Goal: Transaction & Acquisition: Purchase product/service

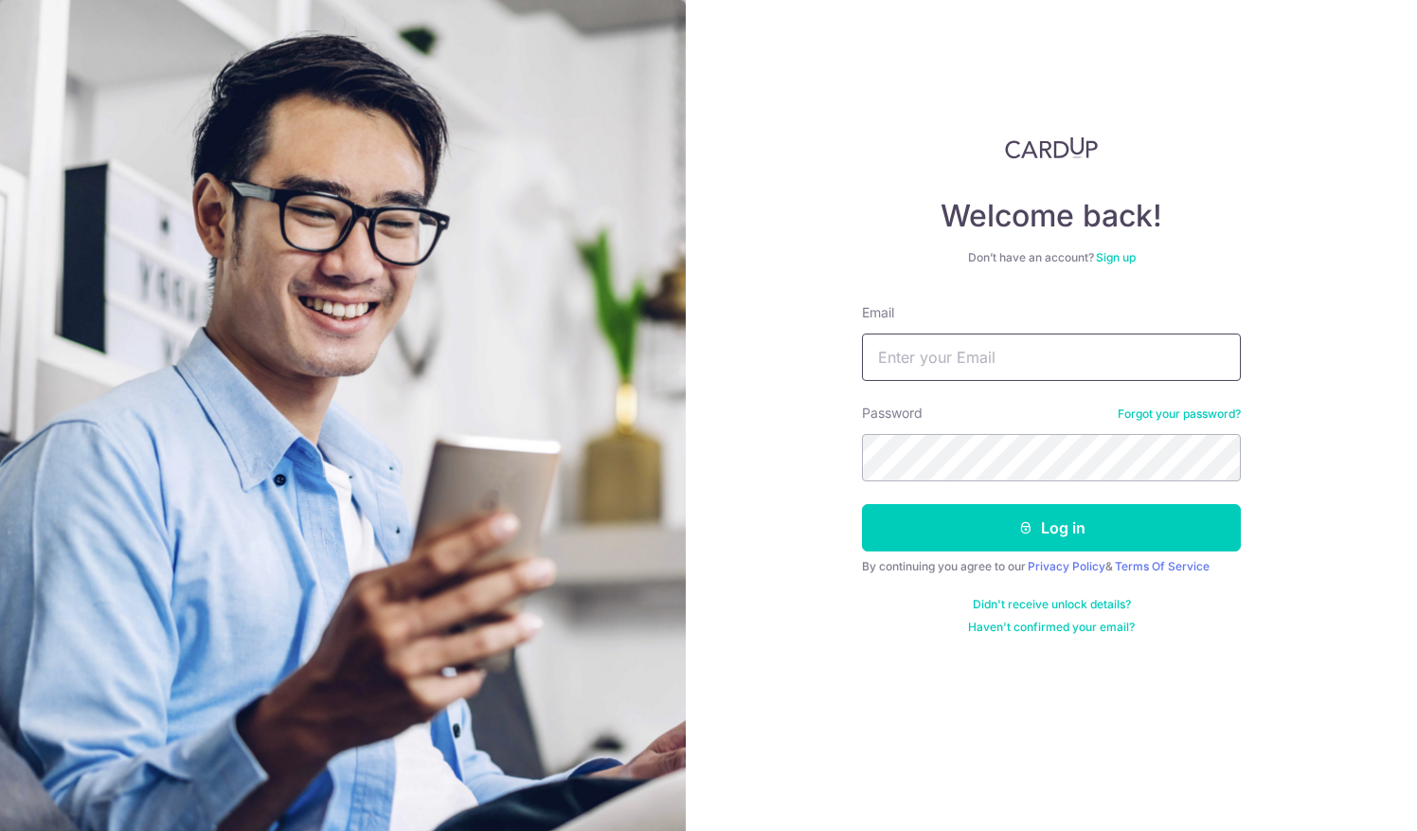
type input "[EMAIL_ADDRESS][DOMAIN_NAME]"
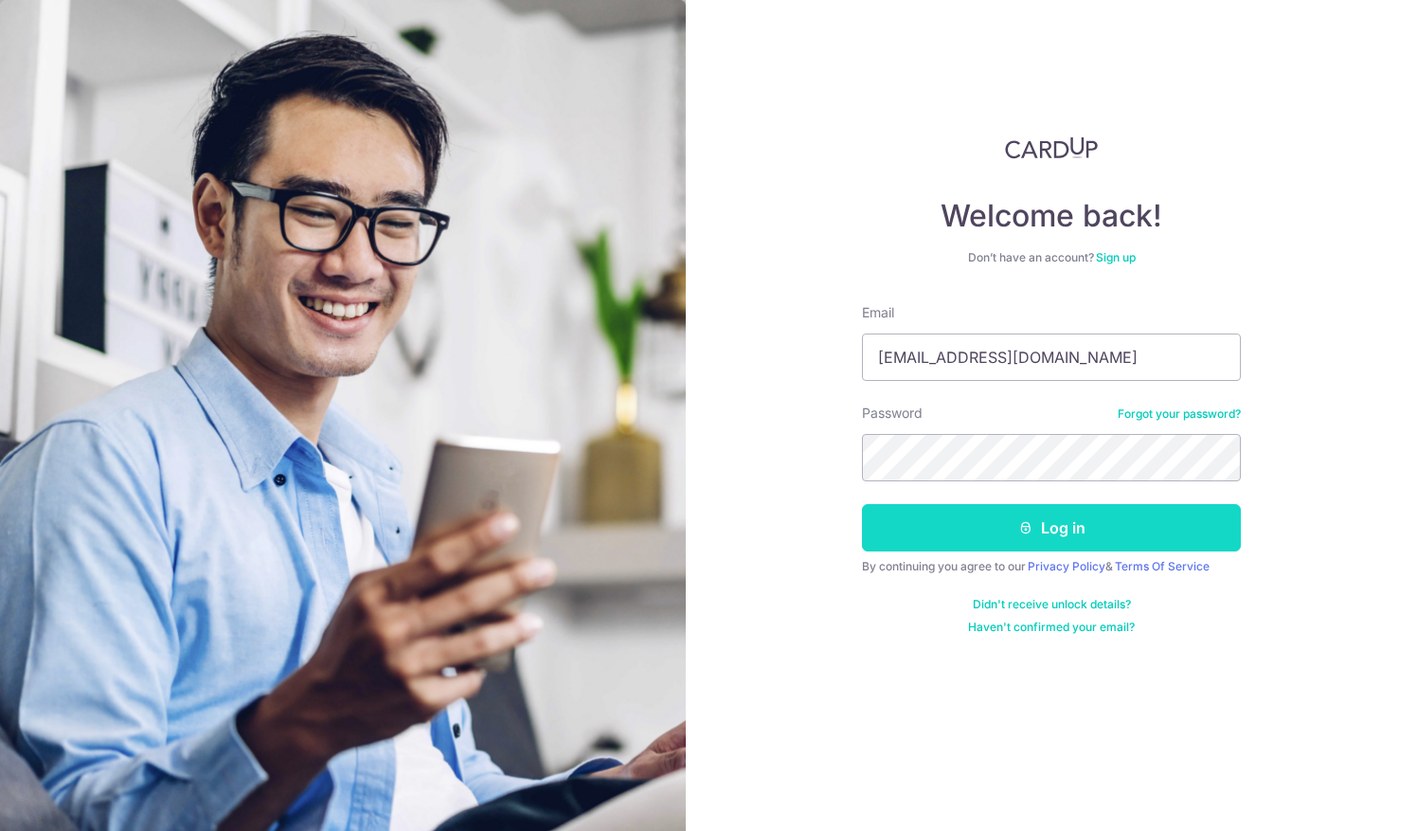
click at [1127, 526] on button "Log in" at bounding box center [1051, 527] width 379 height 47
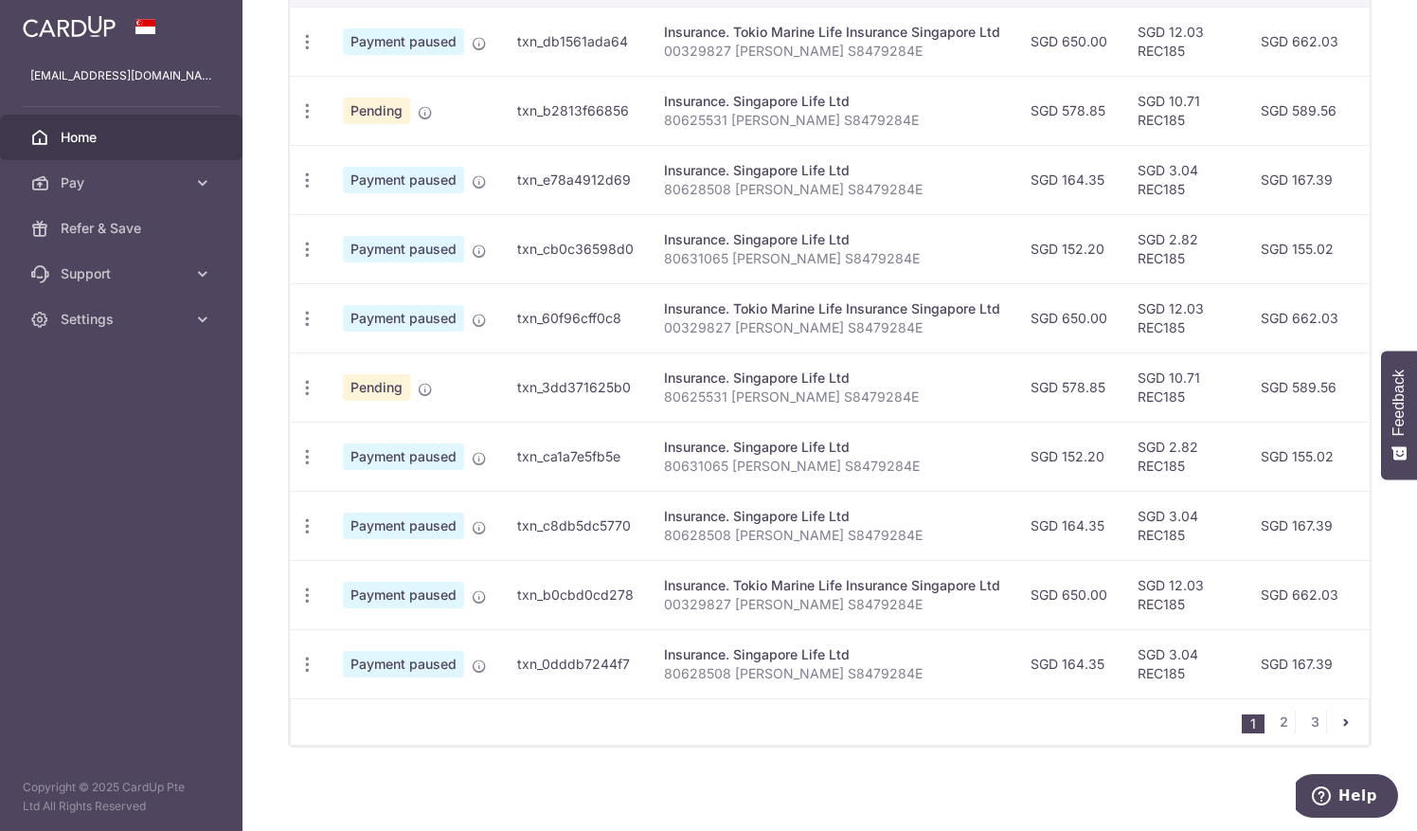
scroll to position [634, 0]
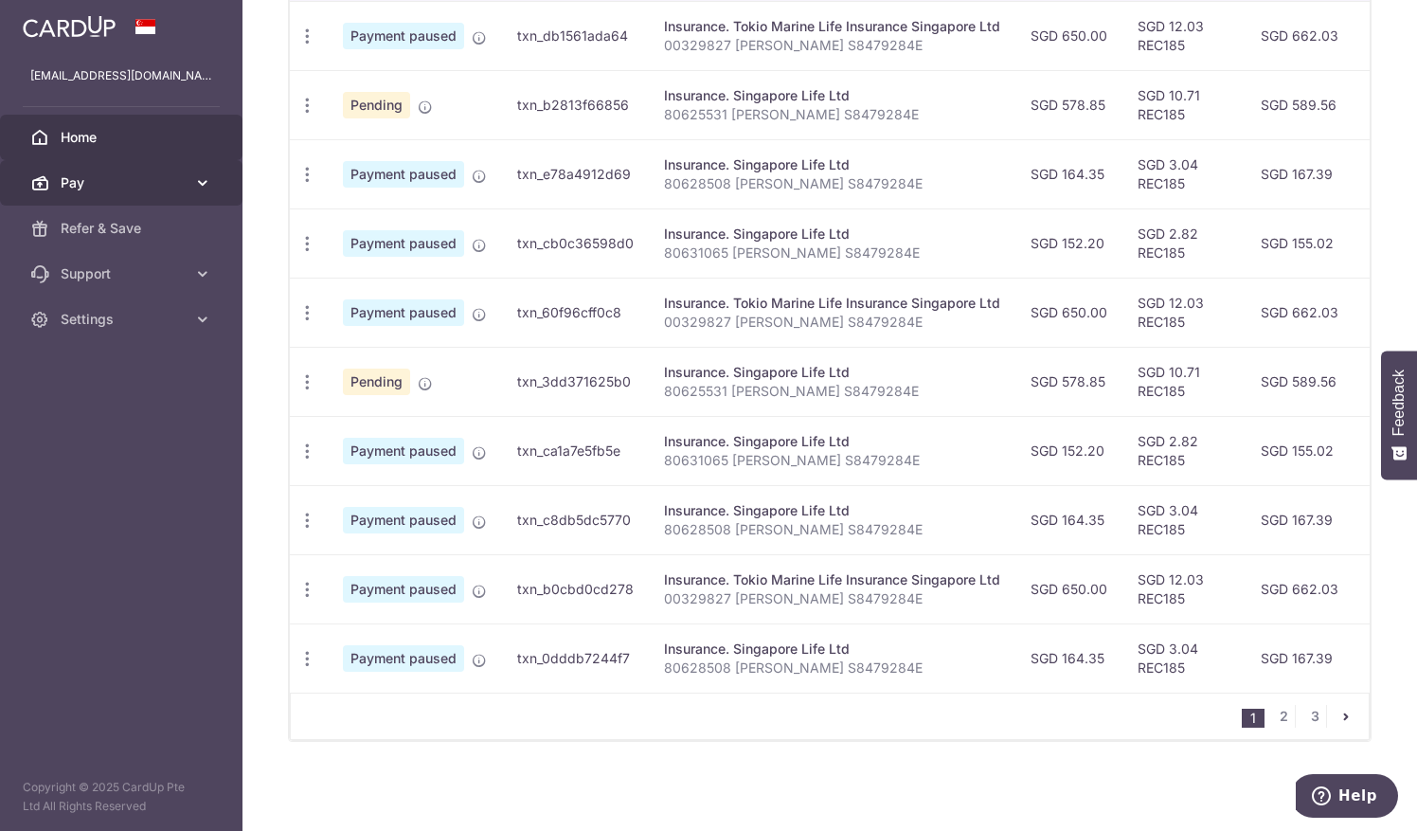
click at [206, 181] on icon at bounding box center [202, 182] width 19 height 19
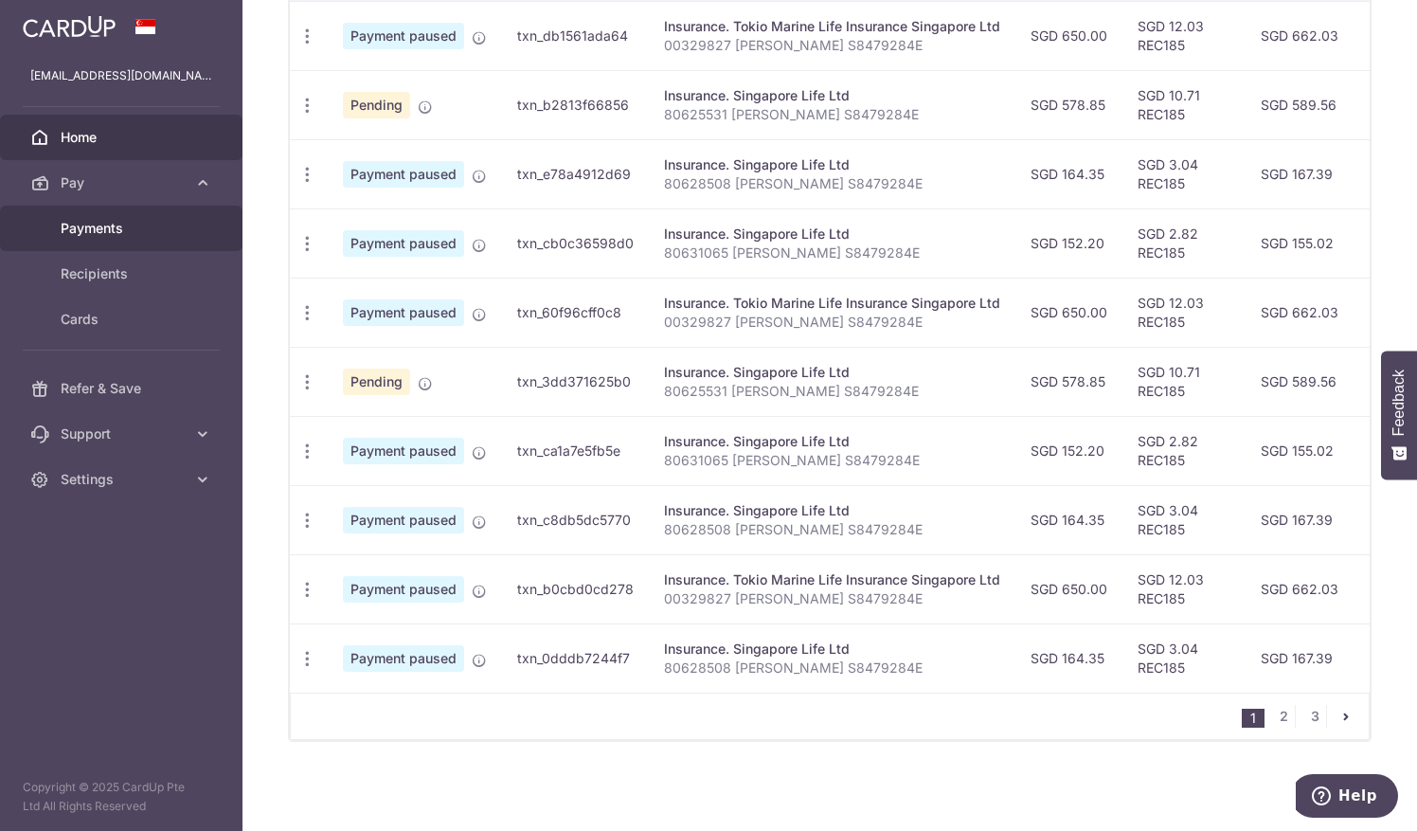
click at [80, 235] on span "Payments" at bounding box center [123, 228] width 125 height 19
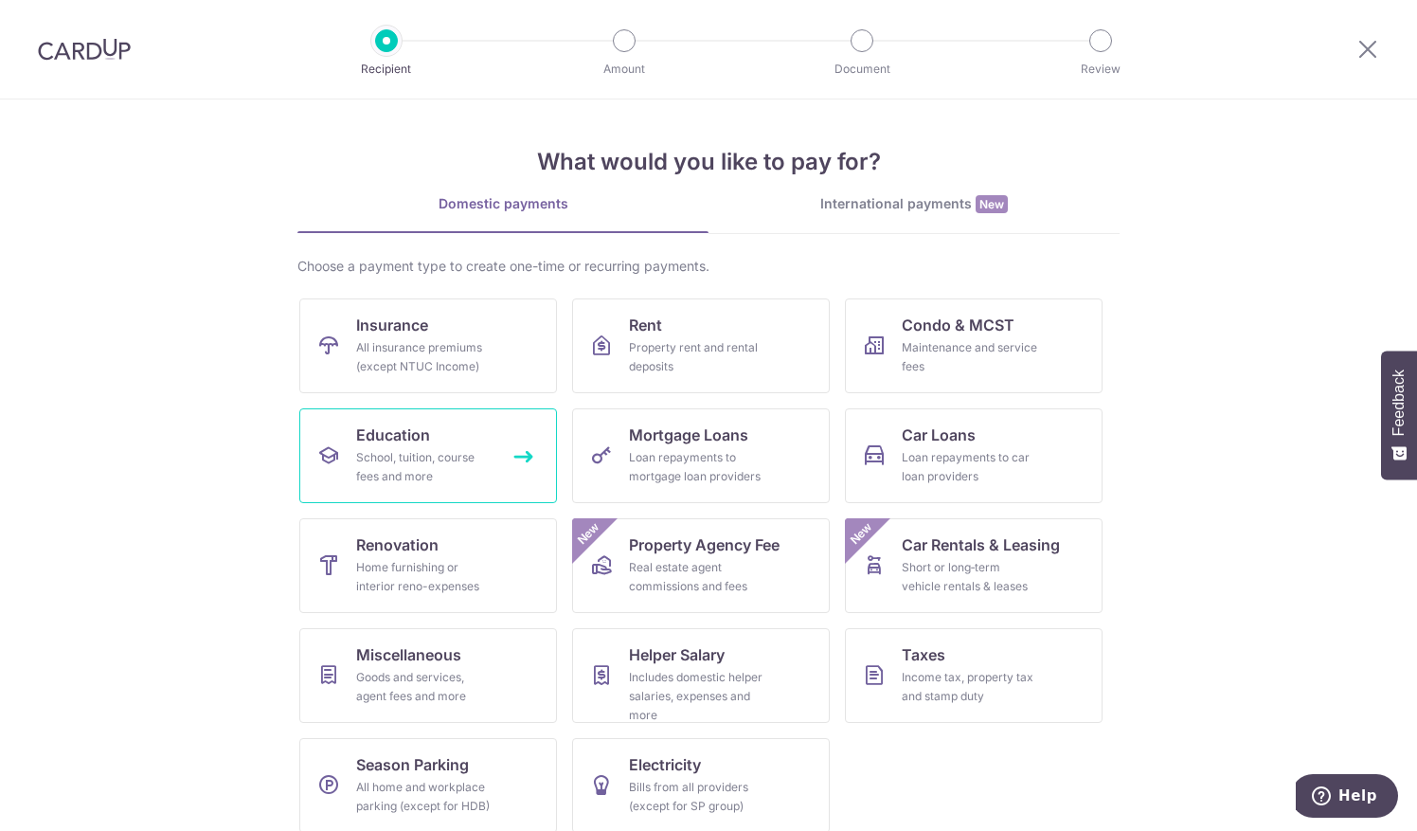
click at [445, 449] on div "School, tuition, course fees and more" at bounding box center [424, 467] width 136 height 38
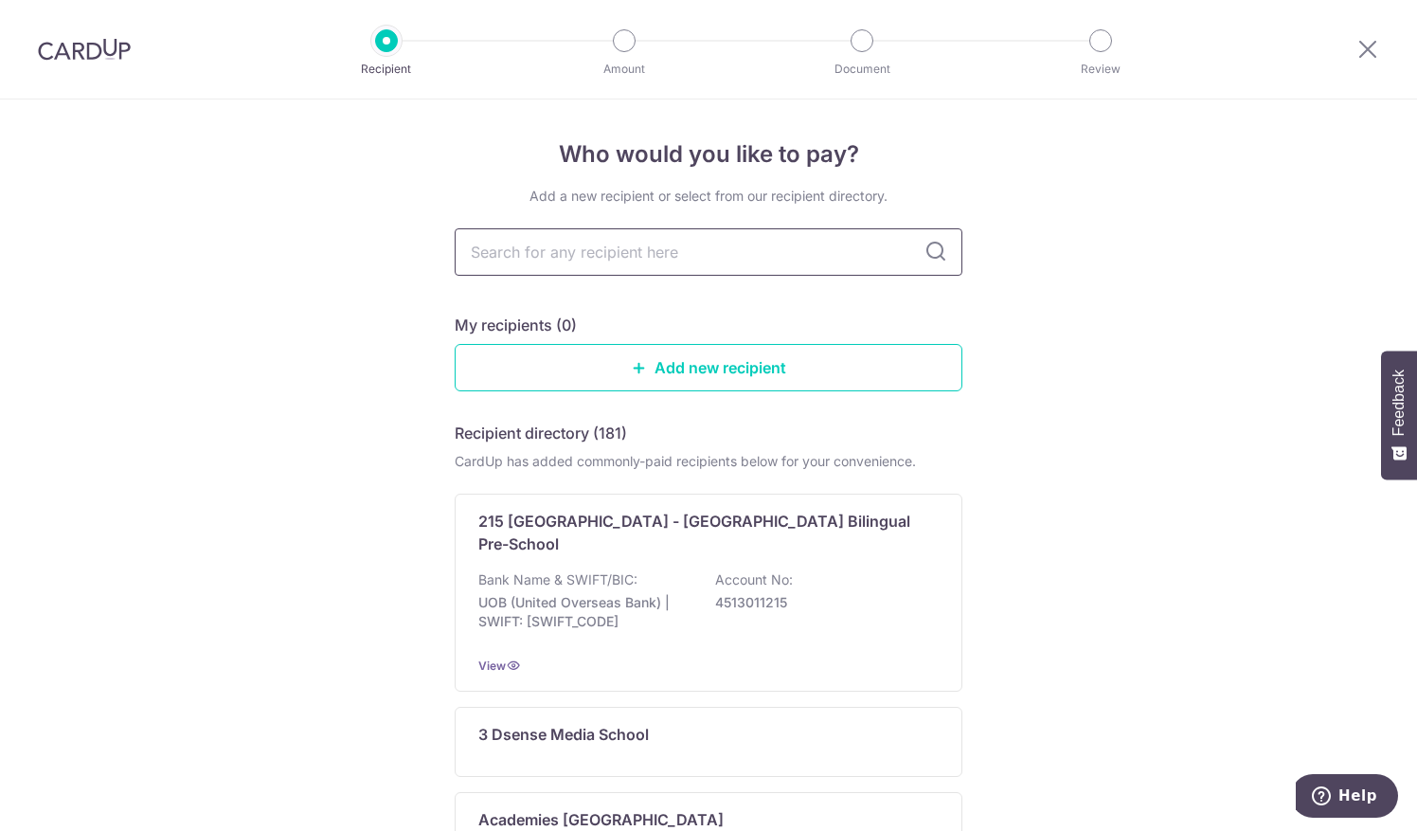
click at [557, 242] on input "text" at bounding box center [709, 251] width 508 height 47
type input "HCL"
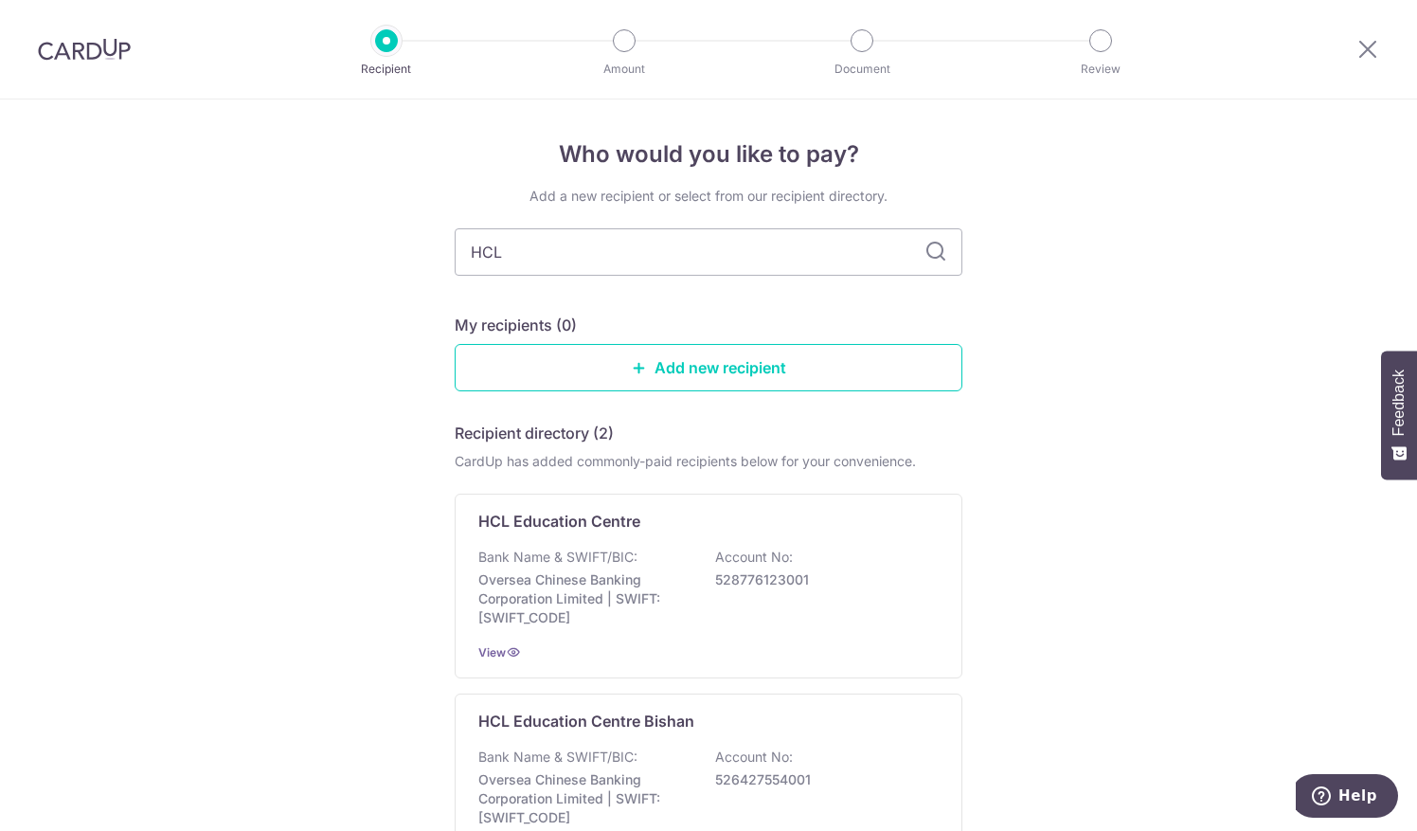
type input "HCL"
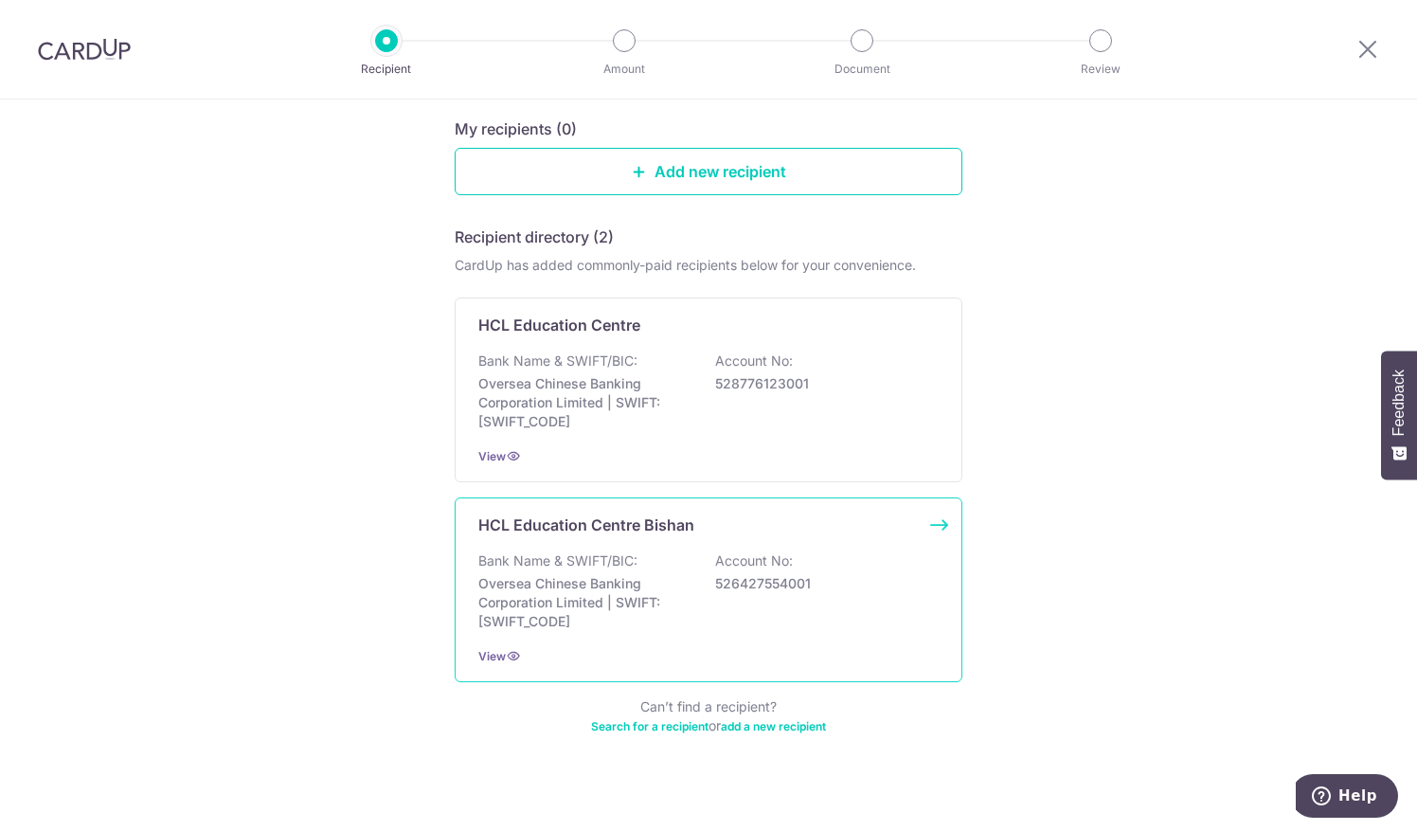
scroll to position [208, 0]
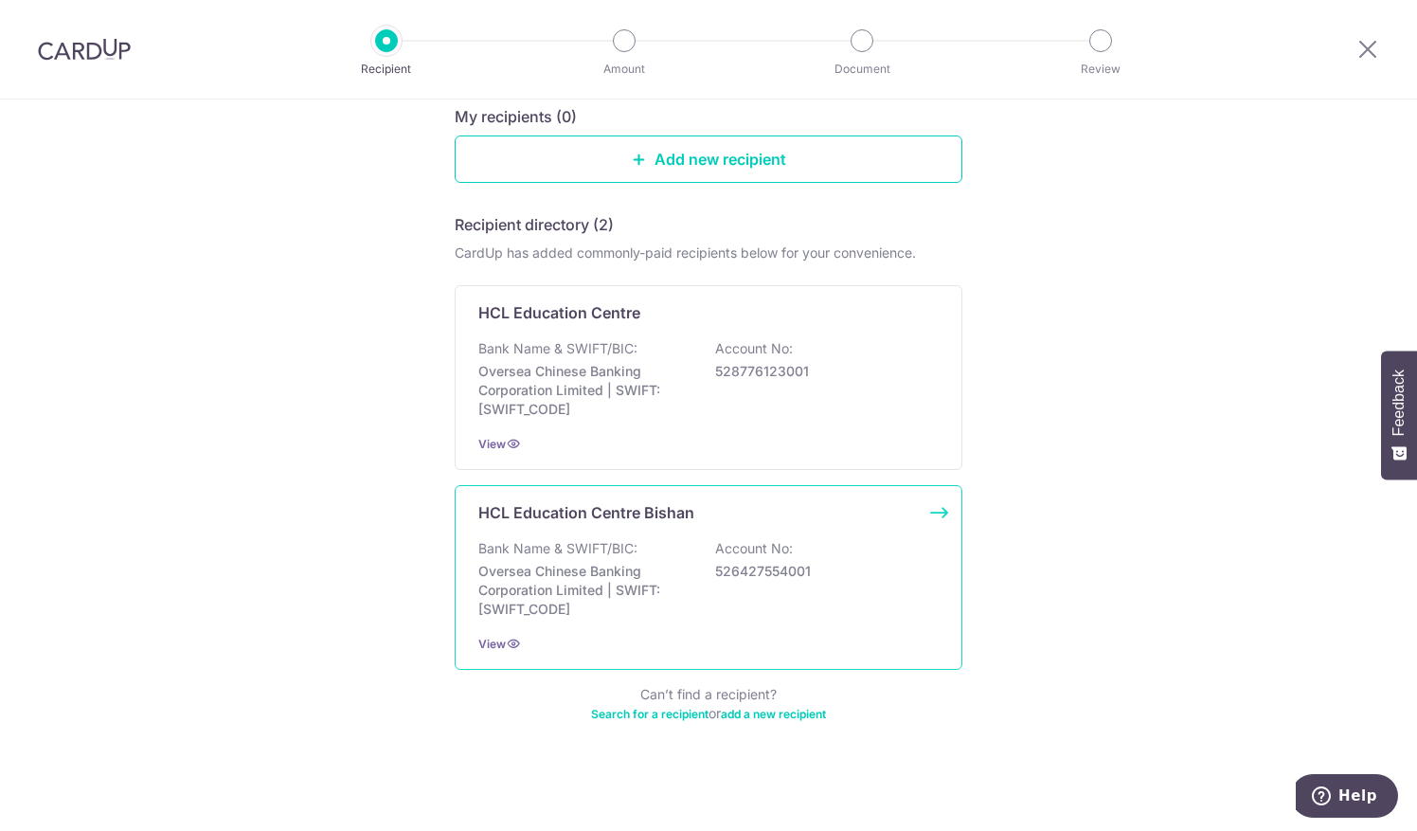
click at [744, 590] on div "Bank Name & SWIFT/BIC: Oversea Chinese Banking Corporation Limited | SWIFT: OCB…" at bounding box center [708, 579] width 460 height 80
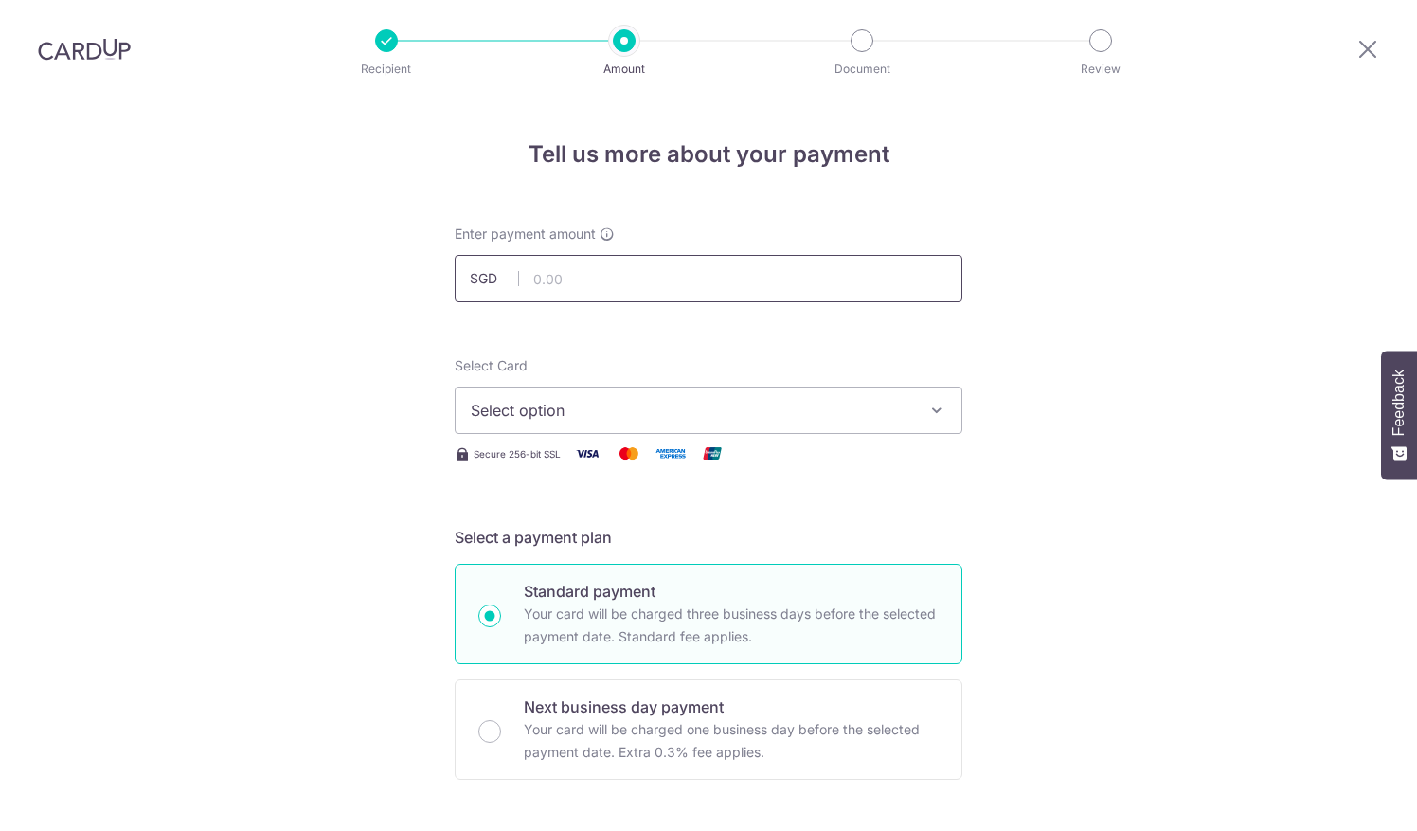
click at [643, 277] on input "text" at bounding box center [709, 278] width 508 height 47
type input "588.60"
click at [703, 417] on span "Select option" at bounding box center [691, 410] width 441 height 23
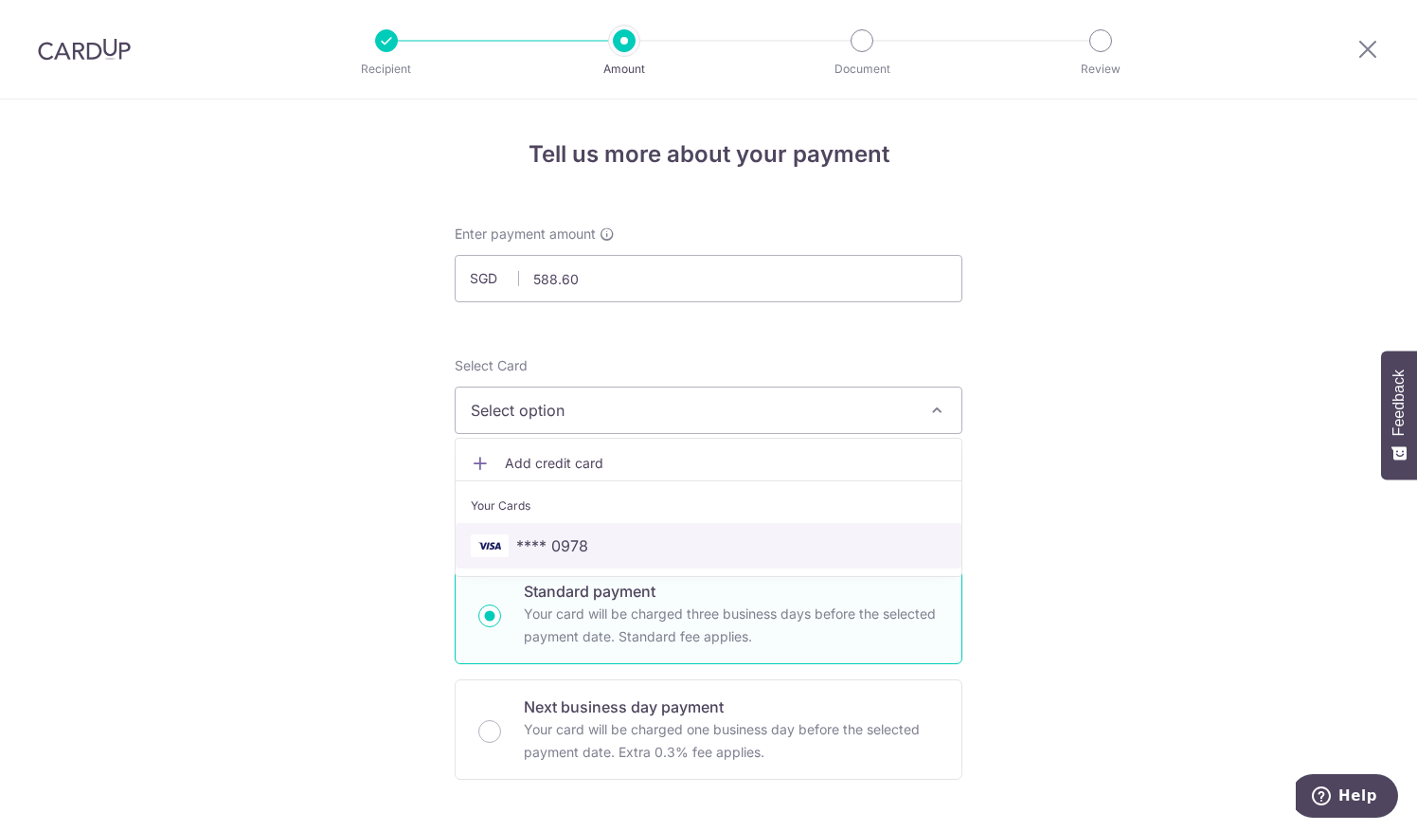
drag, startPoint x: 620, startPoint y: 549, endPoint x: 906, endPoint y: 550, distance: 285.1
click at [620, 549] on span "**** 0978" at bounding box center [708, 545] width 475 height 23
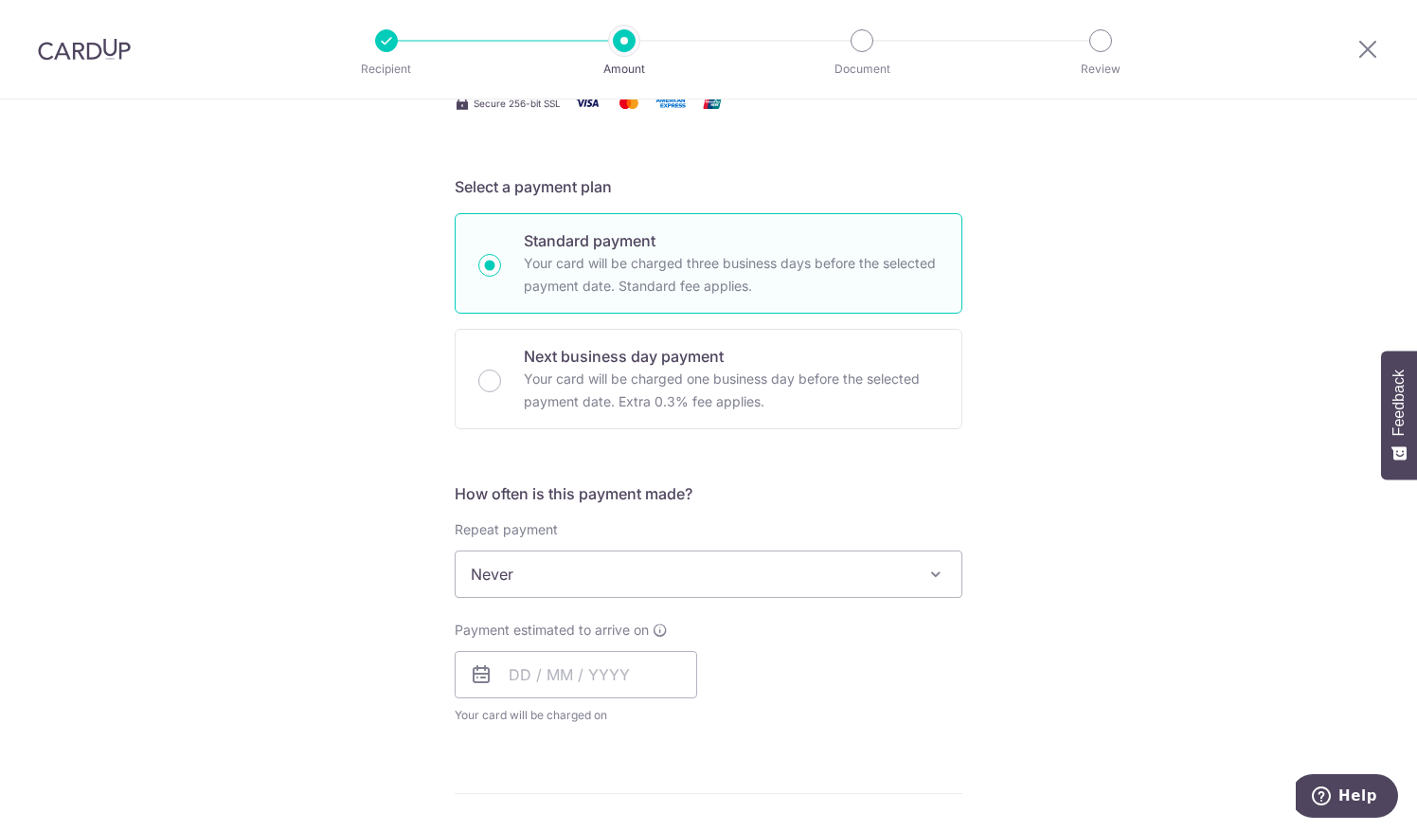
scroll to position [354, 0]
click at [638, 661] on input "text" at bounding box center [576, 670] width 242 height 47
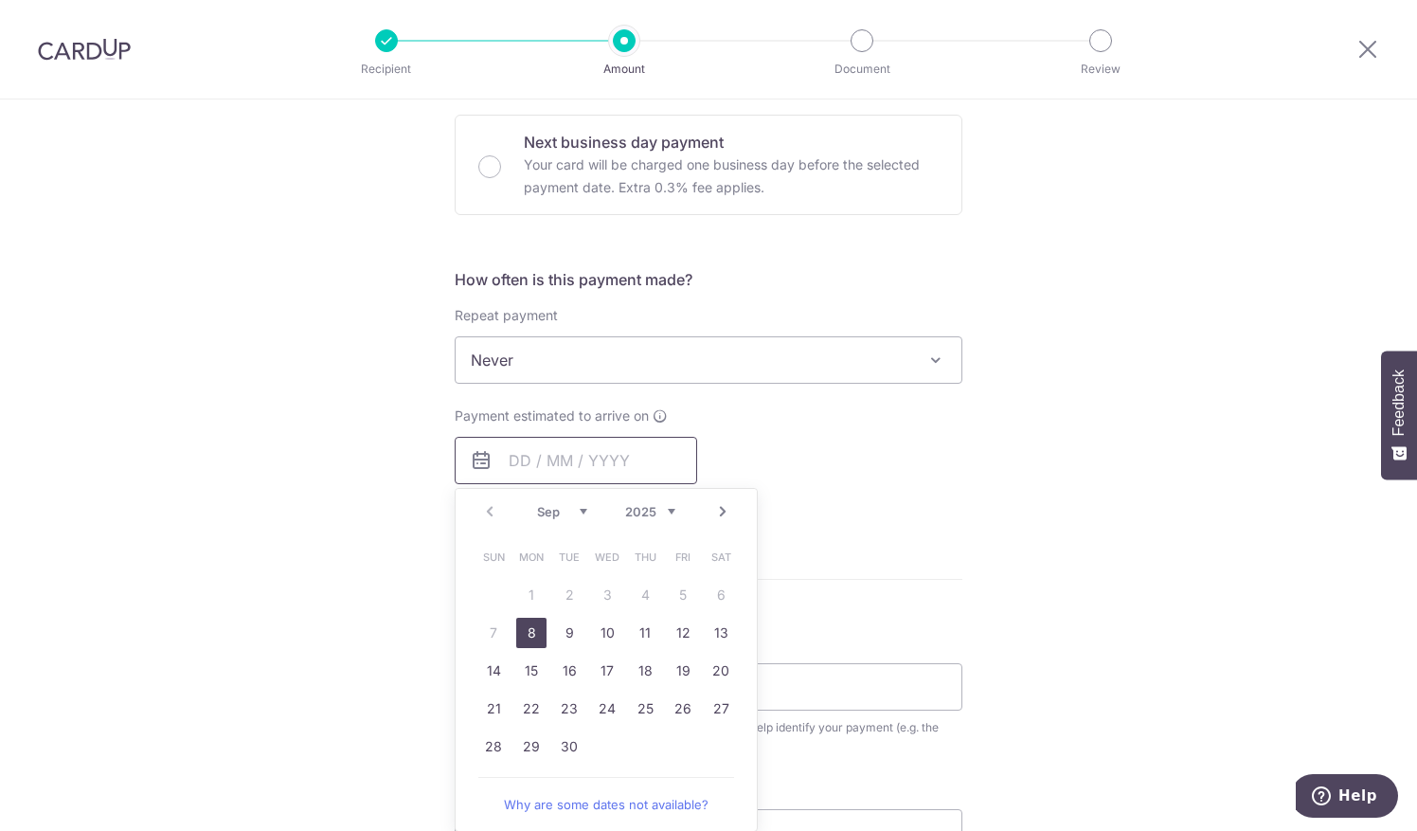
scroll to position [565, 0]
click at [529, 628] on link "8" at bounding box center [531, 633] width 30 height 30
type input "08/09/2025"
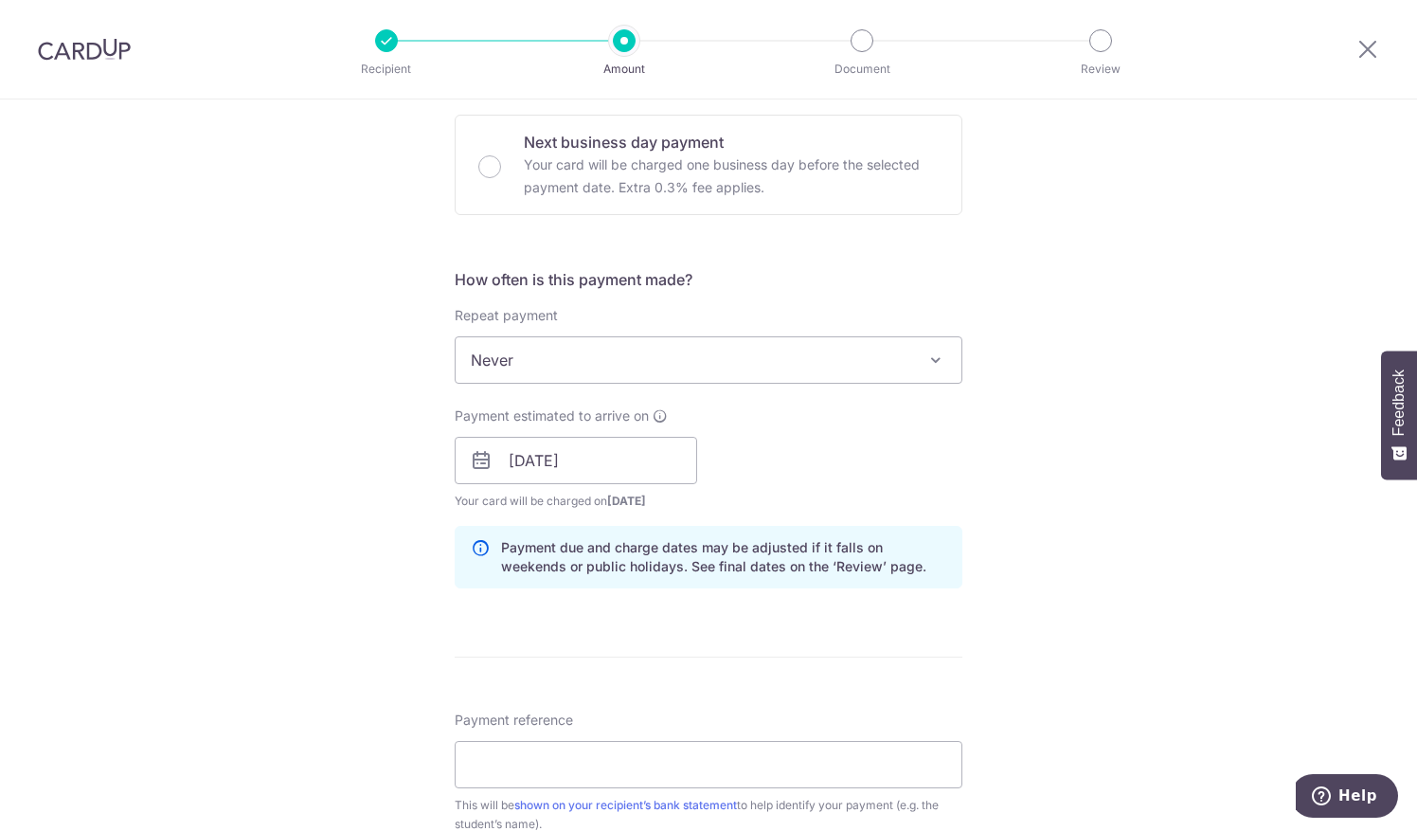
click at [1112, 556] on div "Tell us more about your payment Enter payment amount SGD 588.60 588.60 Select C…" at bounding box center [708, 430] width 1417 height 1791
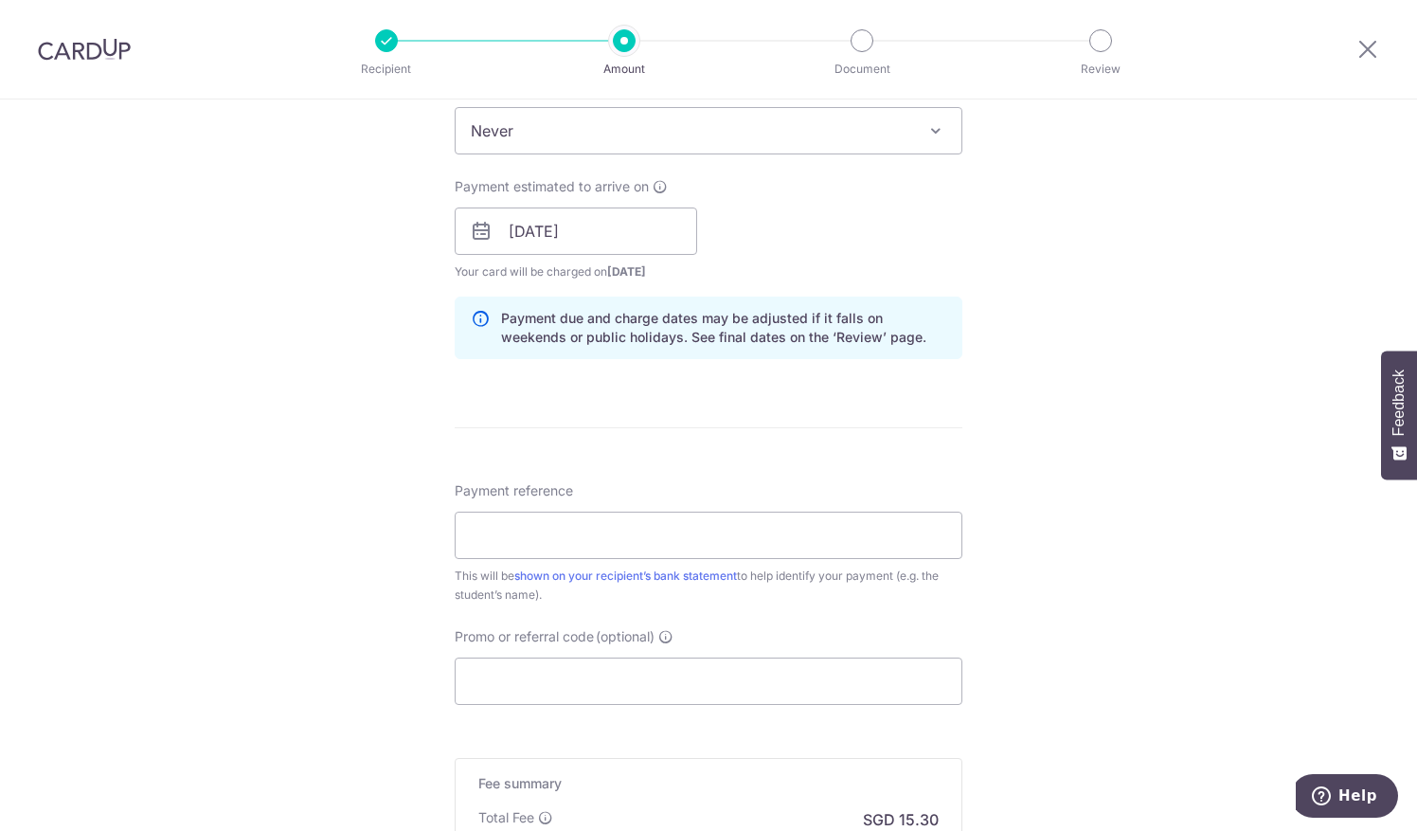
scroll to position [803, 0]
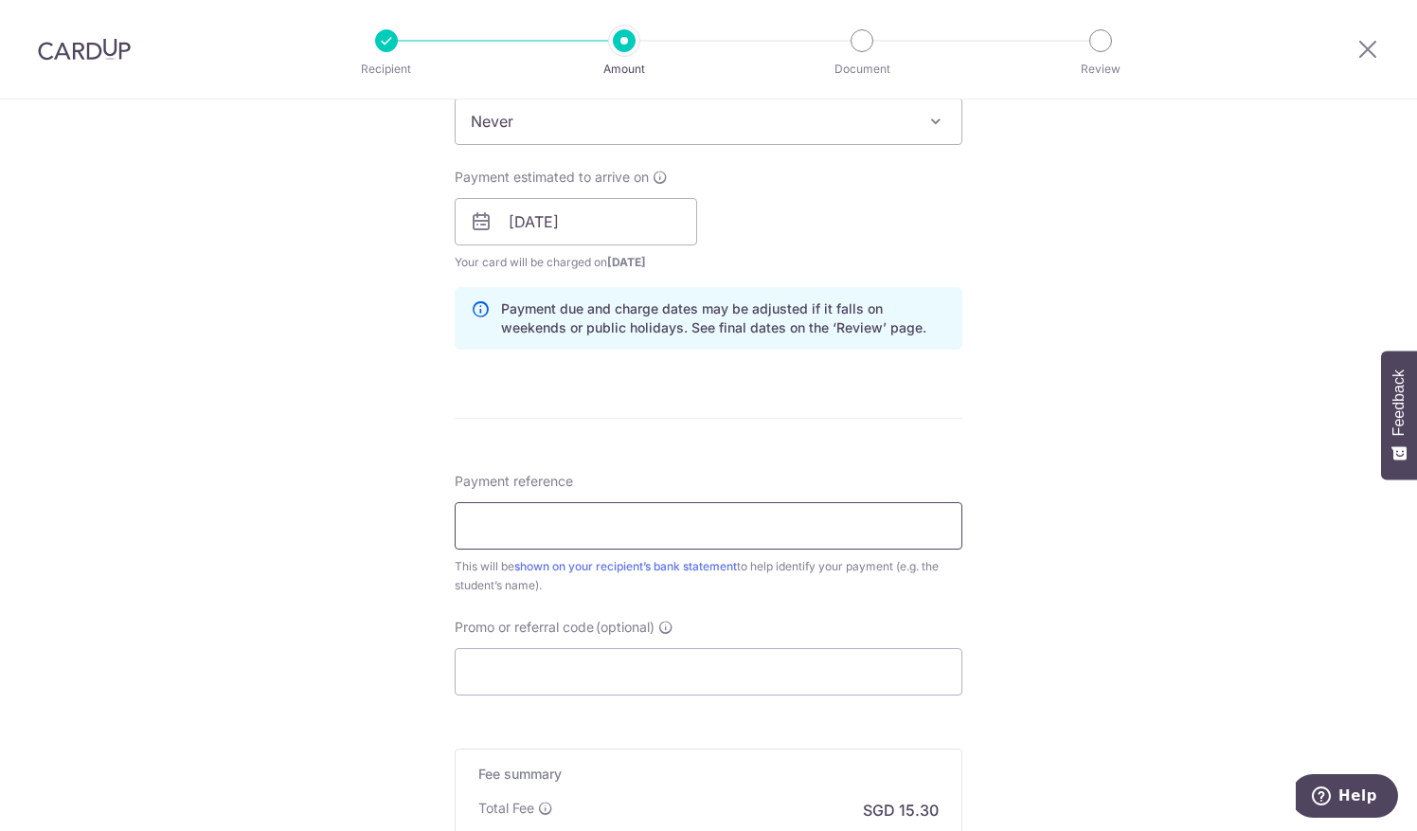
click at [820, 519] on input "Payment reference" at bounding box center [709, 525] width 508 height 47
type input "Chua Wen Qin_96206967"
click at [1103, 556] on div "Tell us more about your payment Enter payment amount SGD 588.60 588.60 Select C…" at bounding box center [708, 191] width 1417 height 1791
click at [689, 665] on input "Promo or referral code (optional)" at bounding box center [709, 671] width 508 height 47
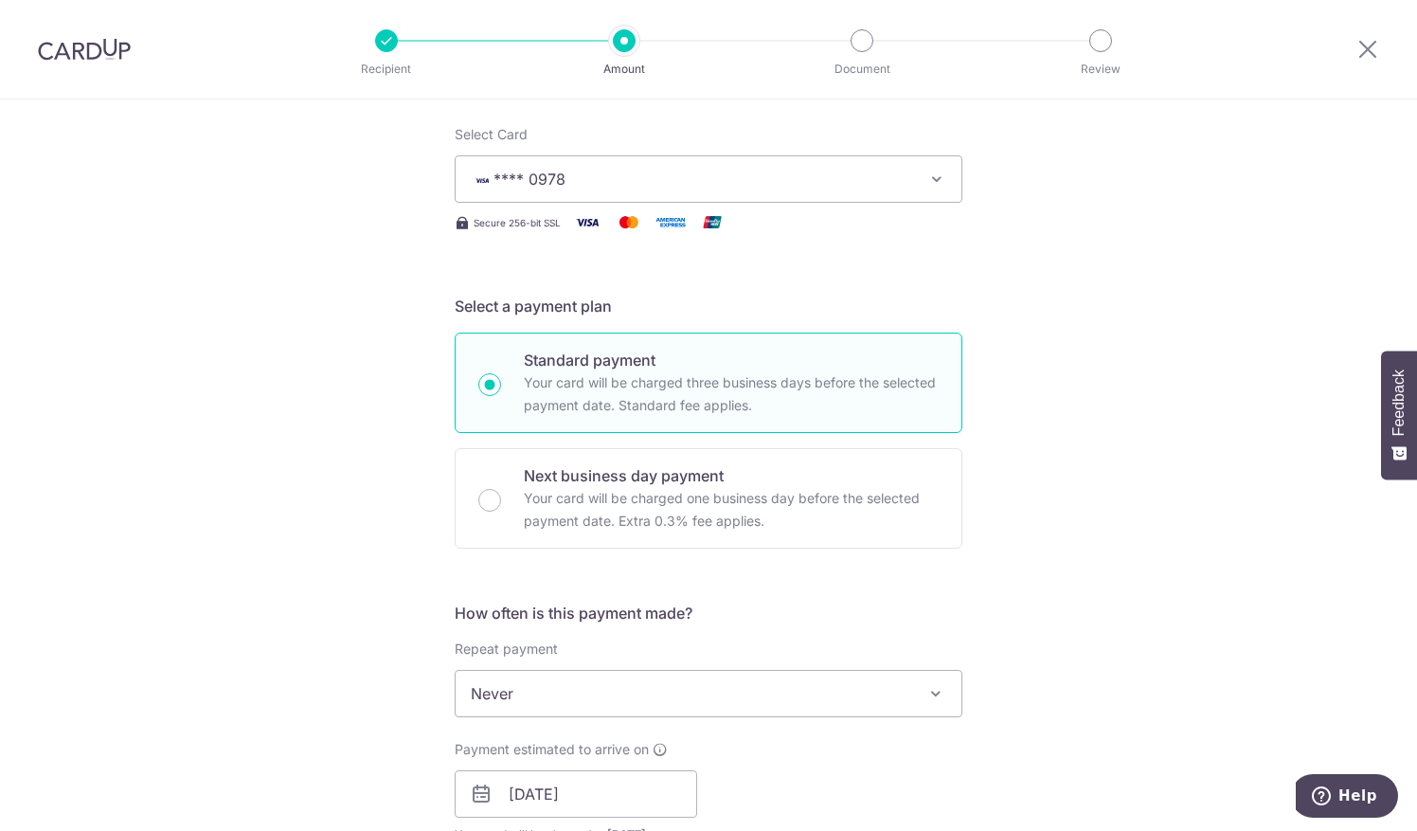
scroll to position [0, 0]
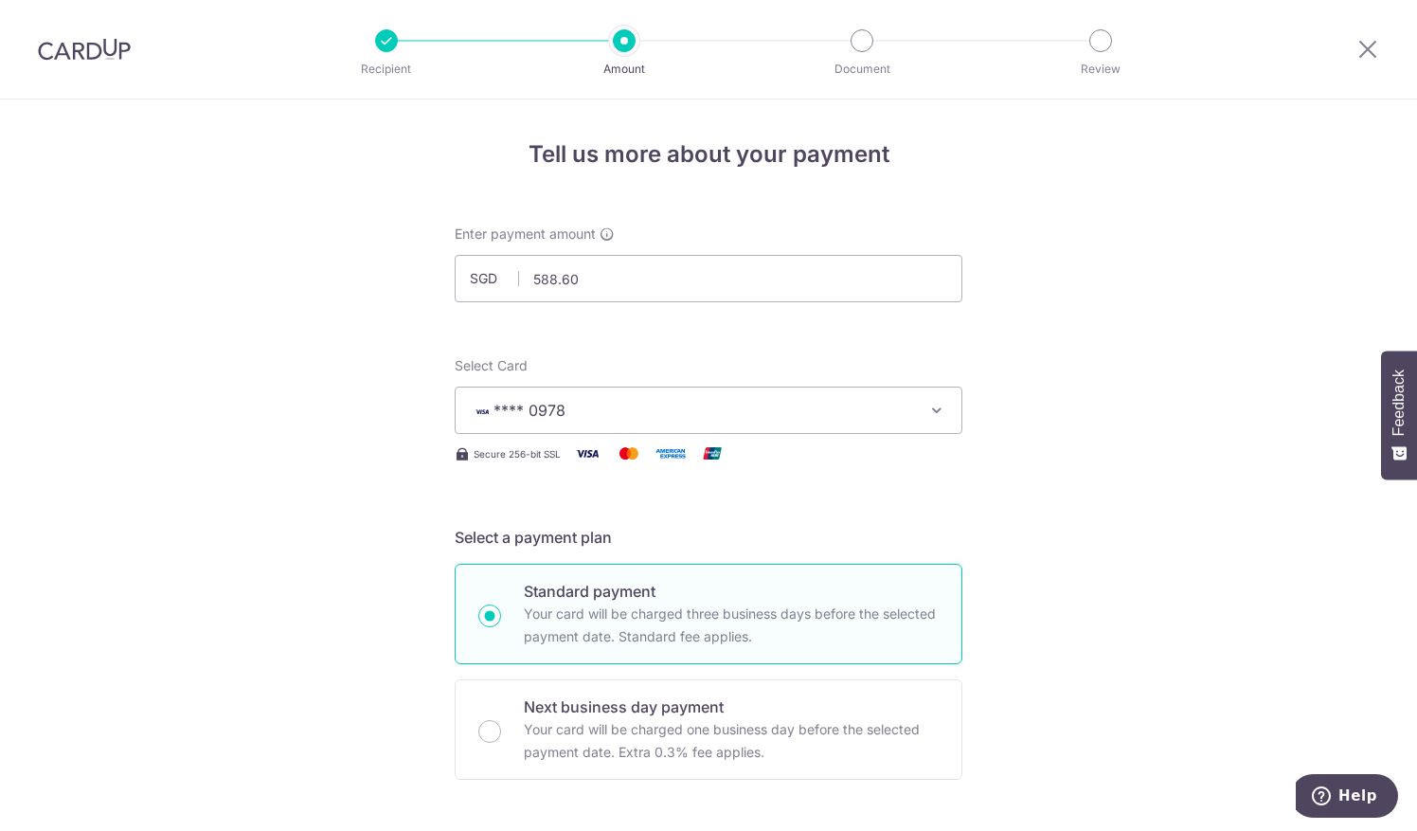
click at [1380, 45] on div at bounding box center [1367, 49] width 99 height 99
click at [1360, 45] on icon at bounding box center [1367, 49] width 23 height 24
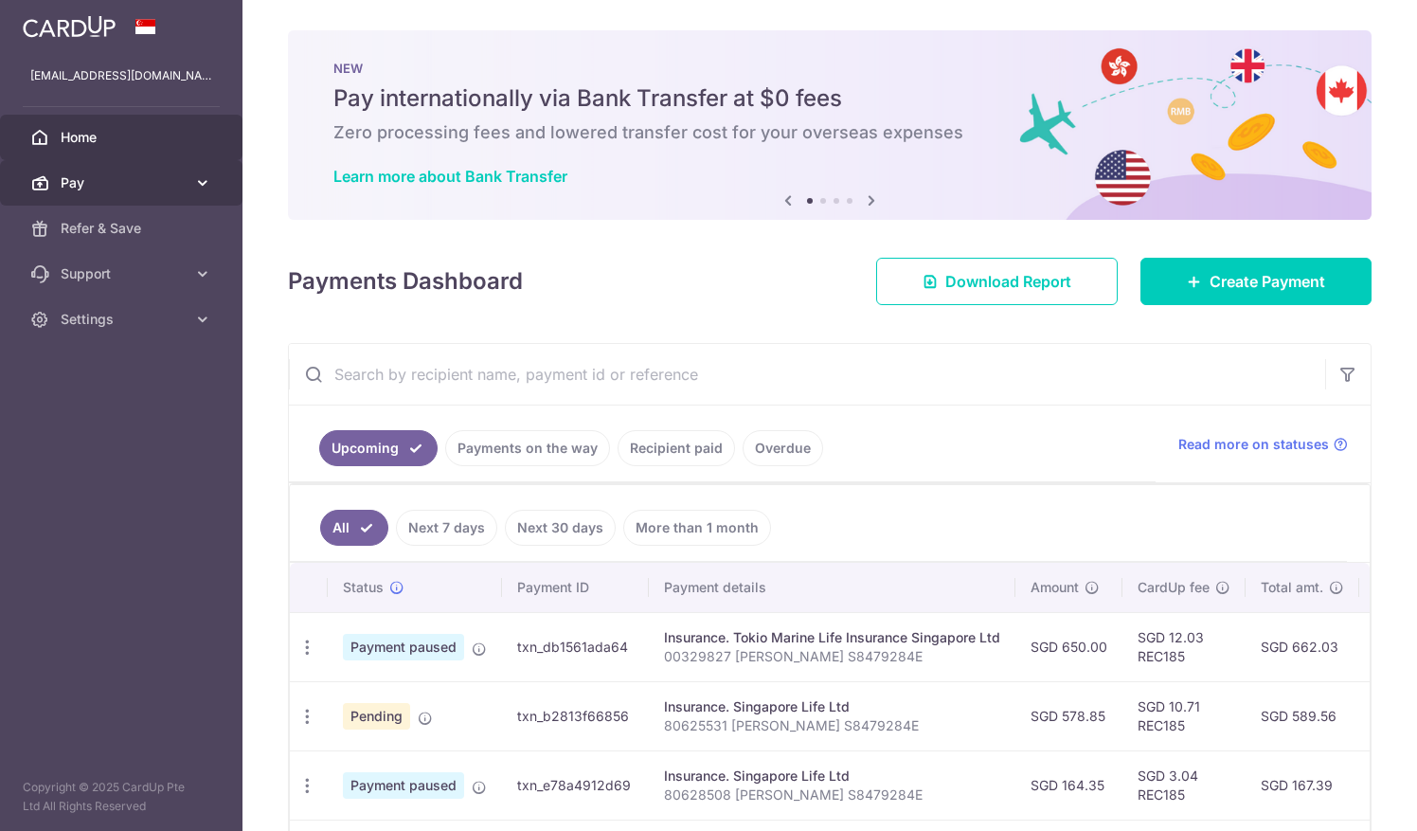
click at [112, 186] on span "Pay" at bounding box center [123, 182] width 125 height 19
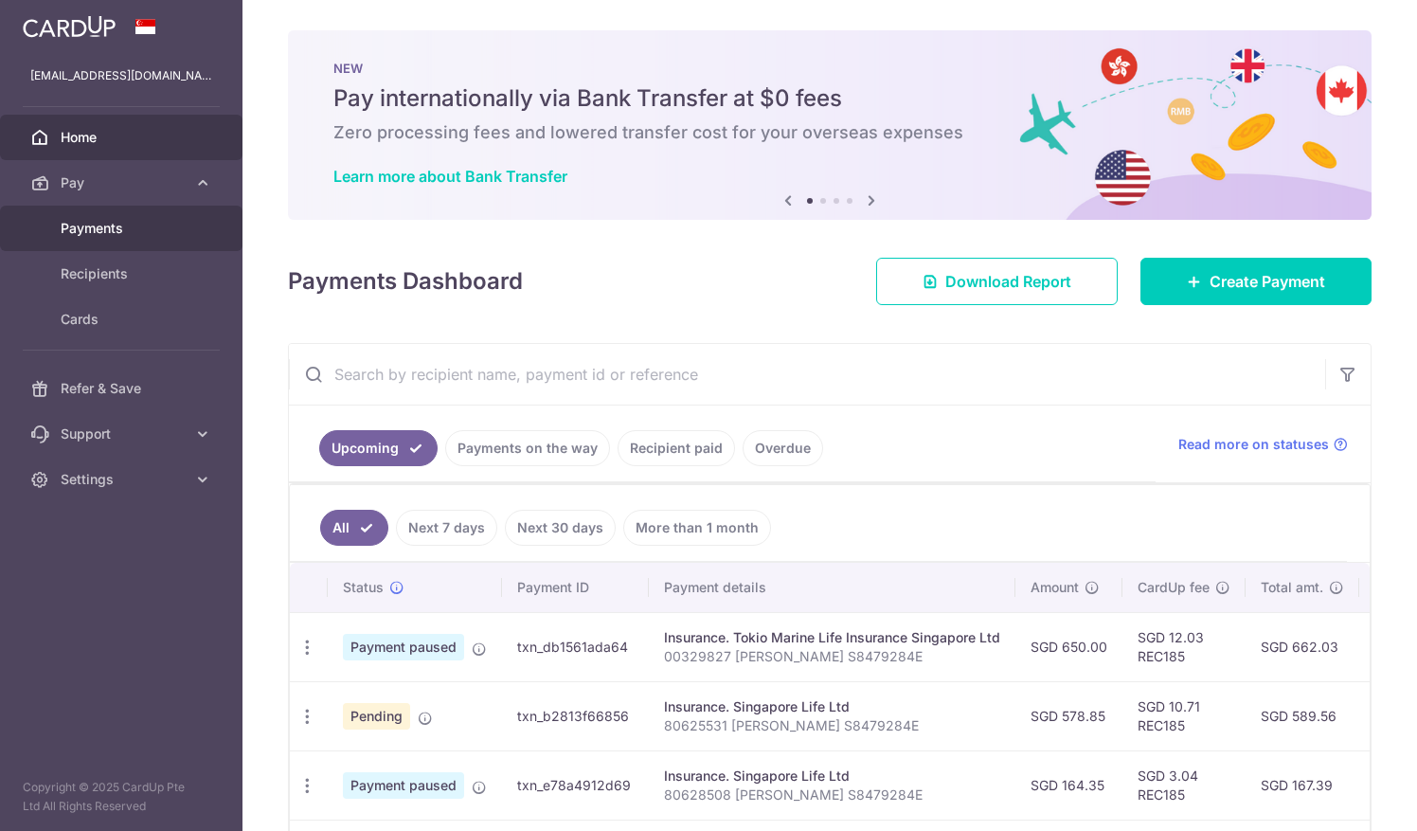
click at [126, 232] on span "Payments" at bounding box center [123, 228] width 125 height 19
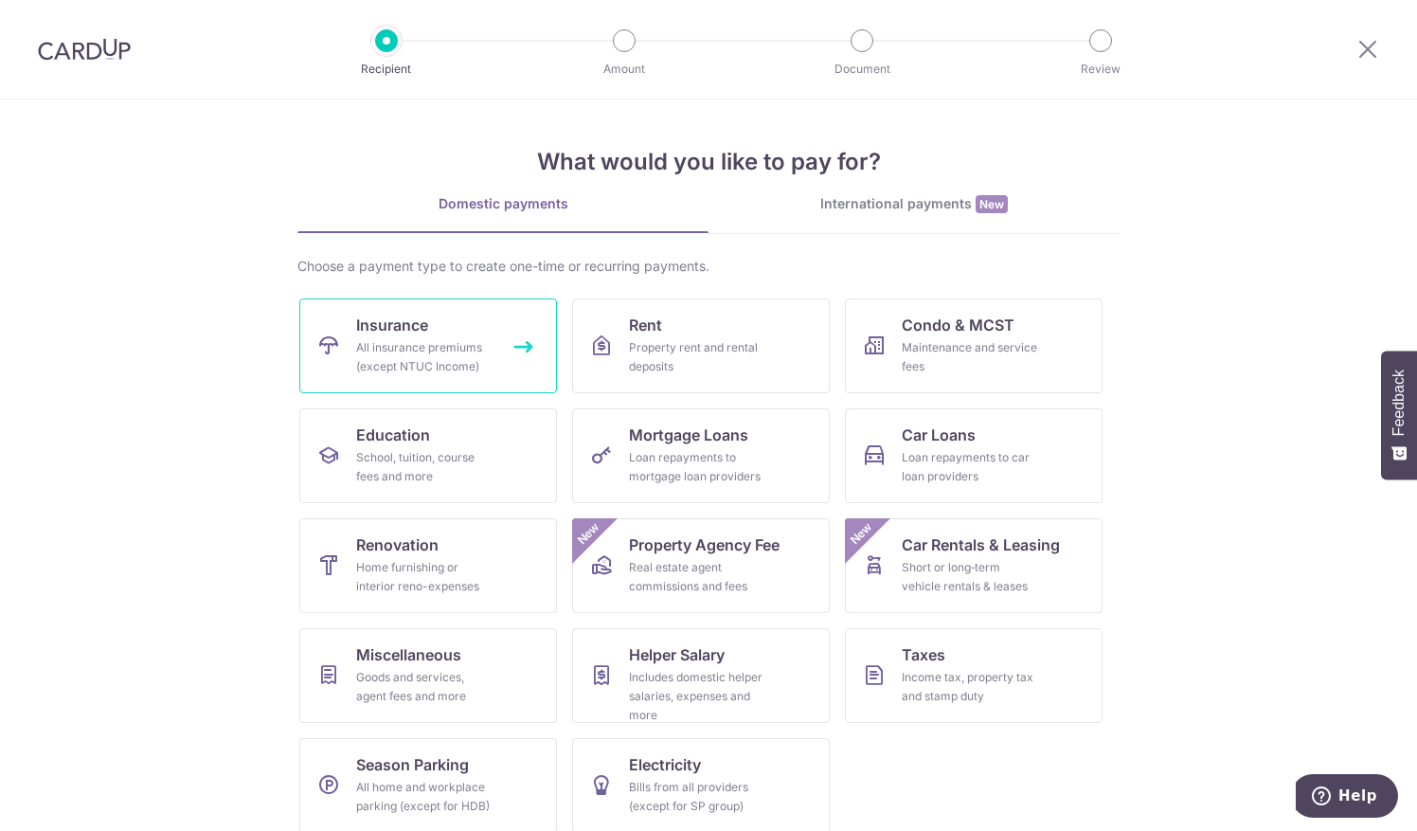
click at [458, 362] on div "All insurance premiums (except NTUC Income)" at bounding box center [424, 357] width 136 height 38
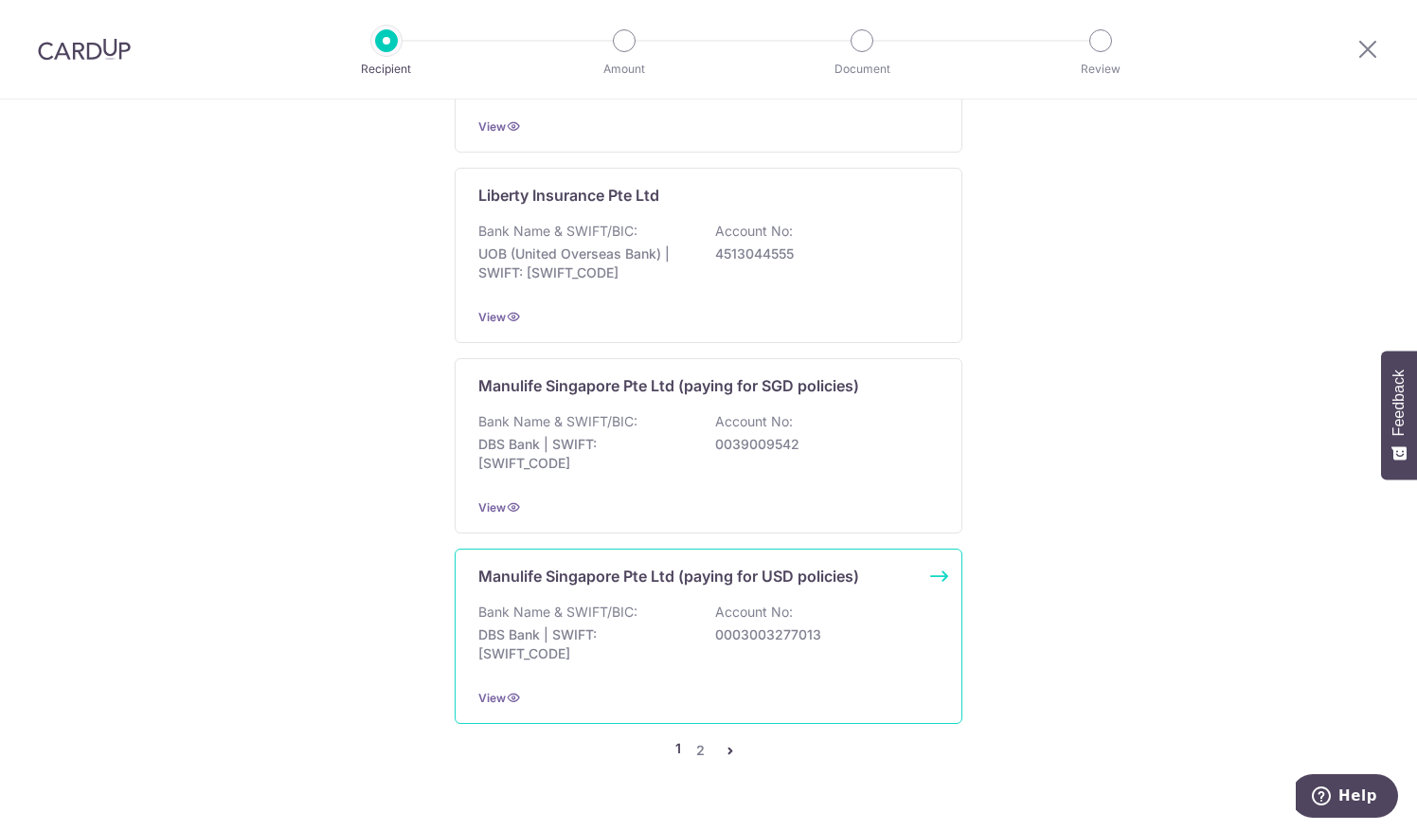
scroll to position [1785, 0]
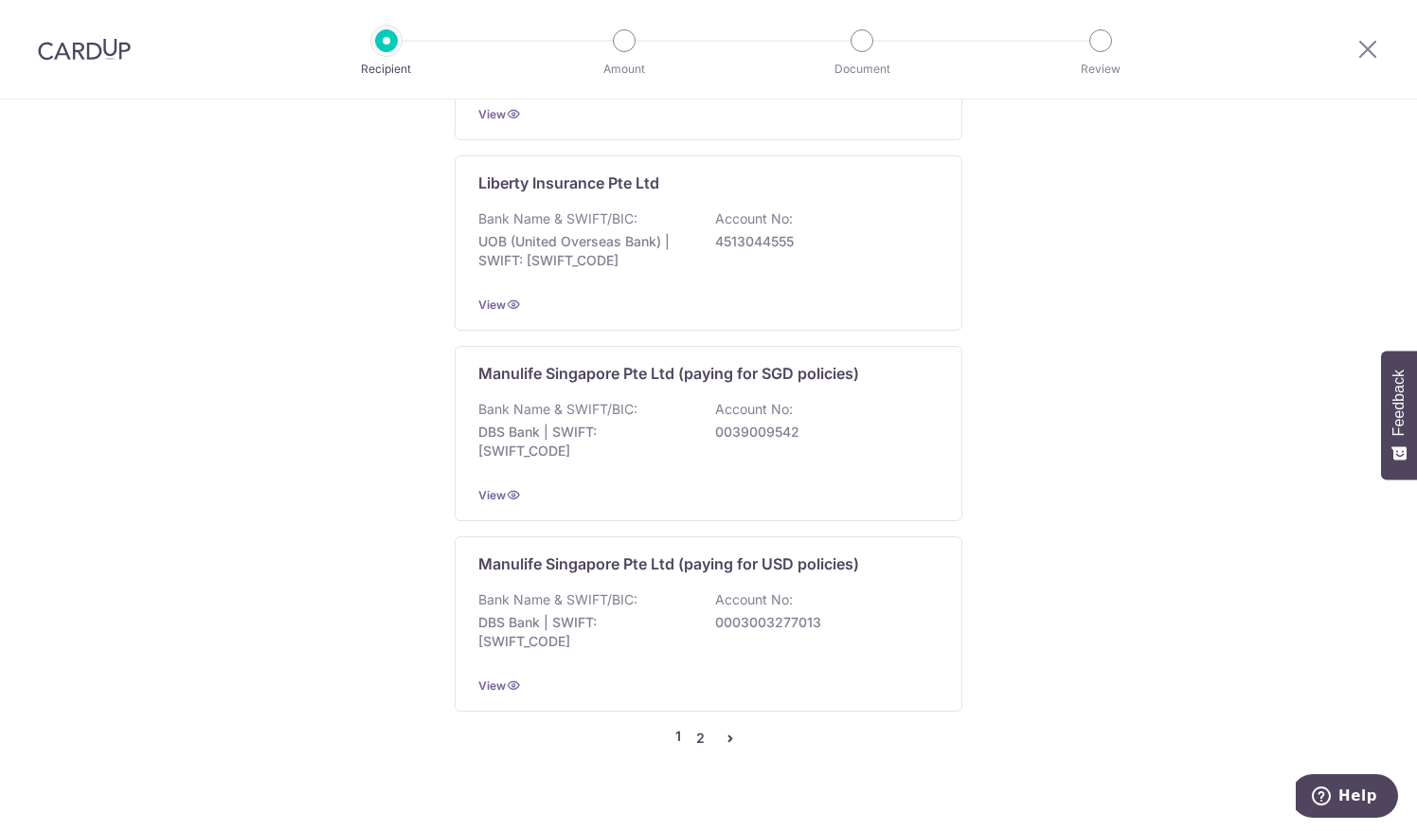
click at [699, 726] on link "2" at bounding box center [700, 737] width 23 height 23
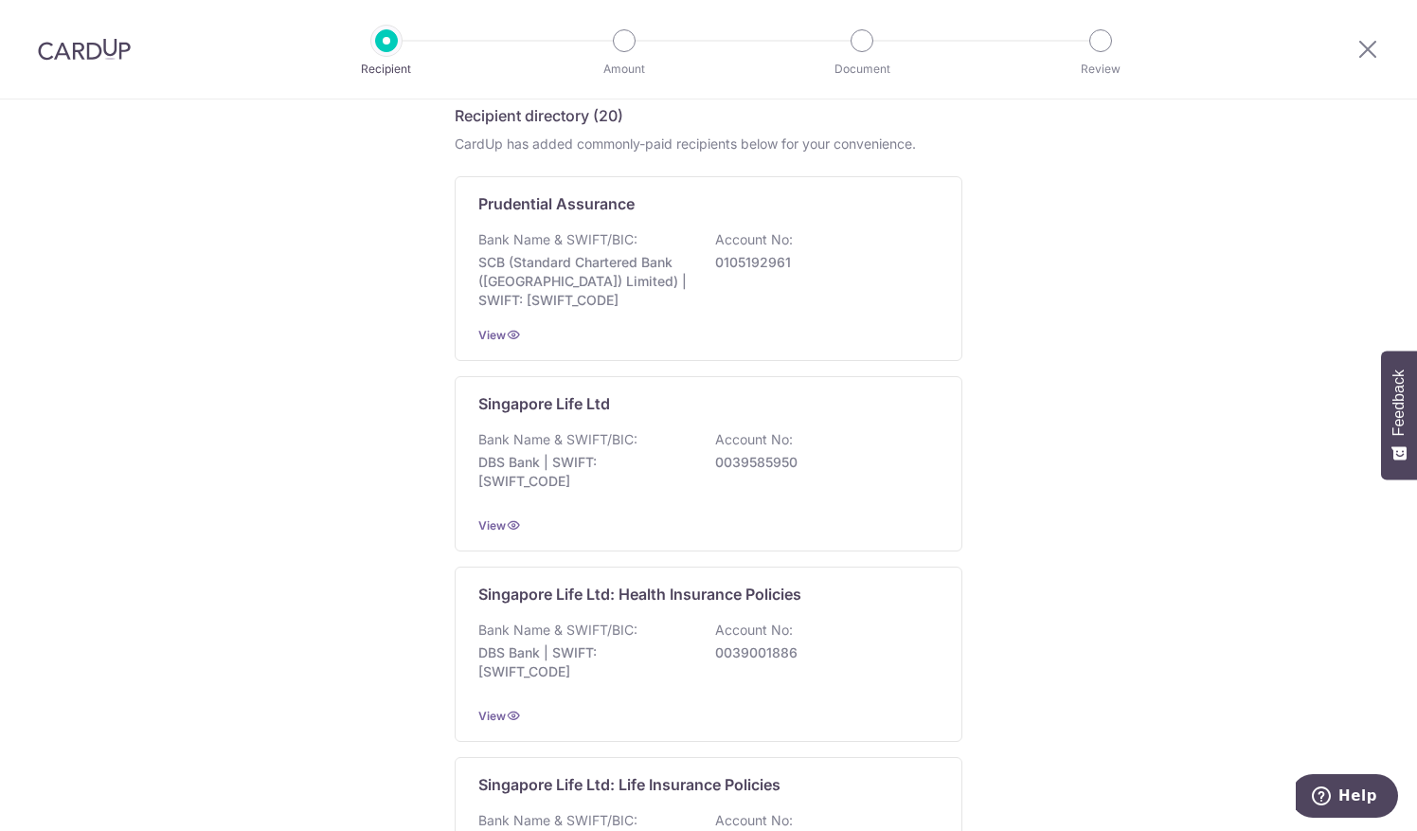
scroll to position [409, 0]
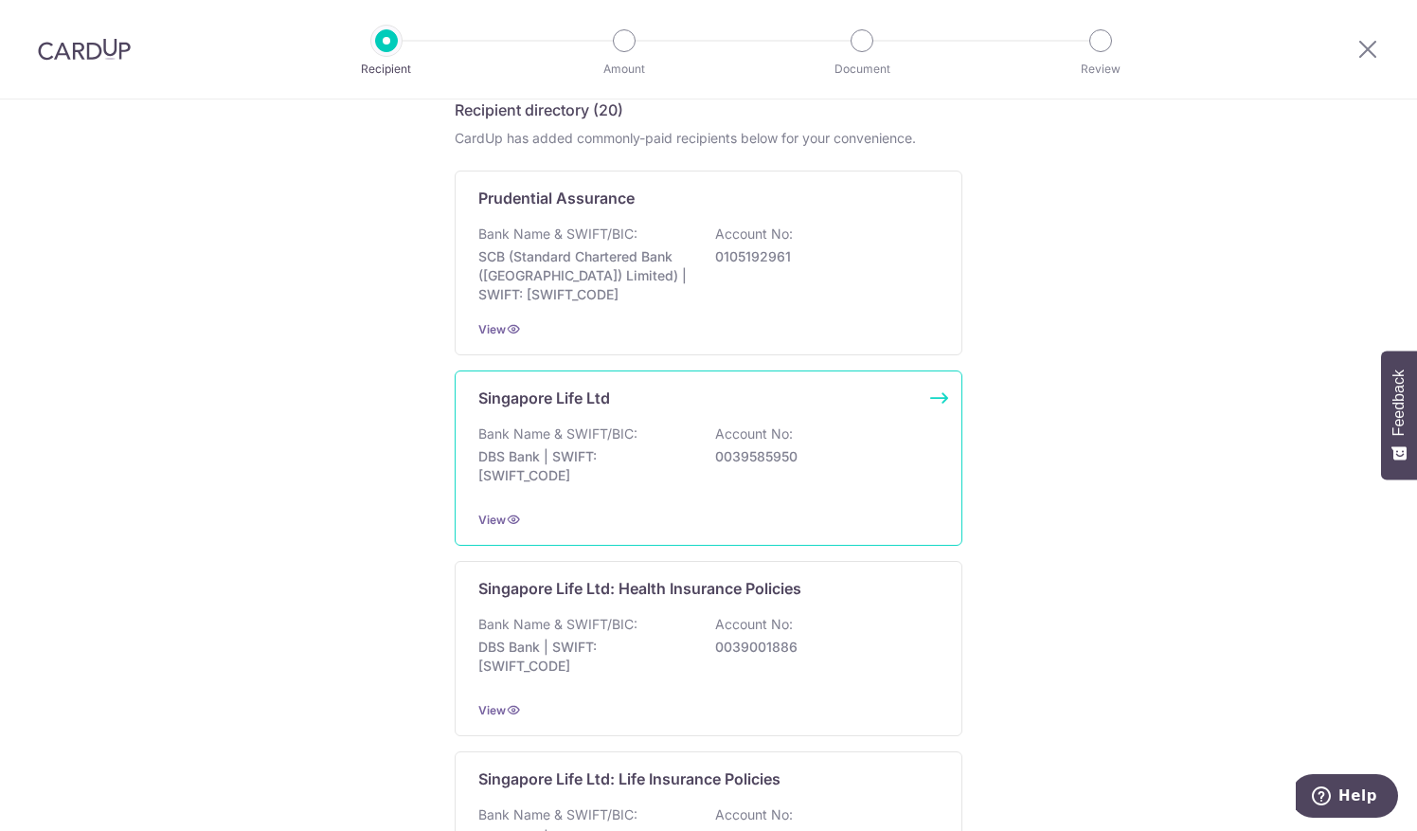
click at [688, 470] on div "Bank Name & SWIFT/BIC: DBS Bank | SWIFT: [SWIFT_CODE] Account No: 0039585950" at bounding box center [708, 459] width 460 height 70
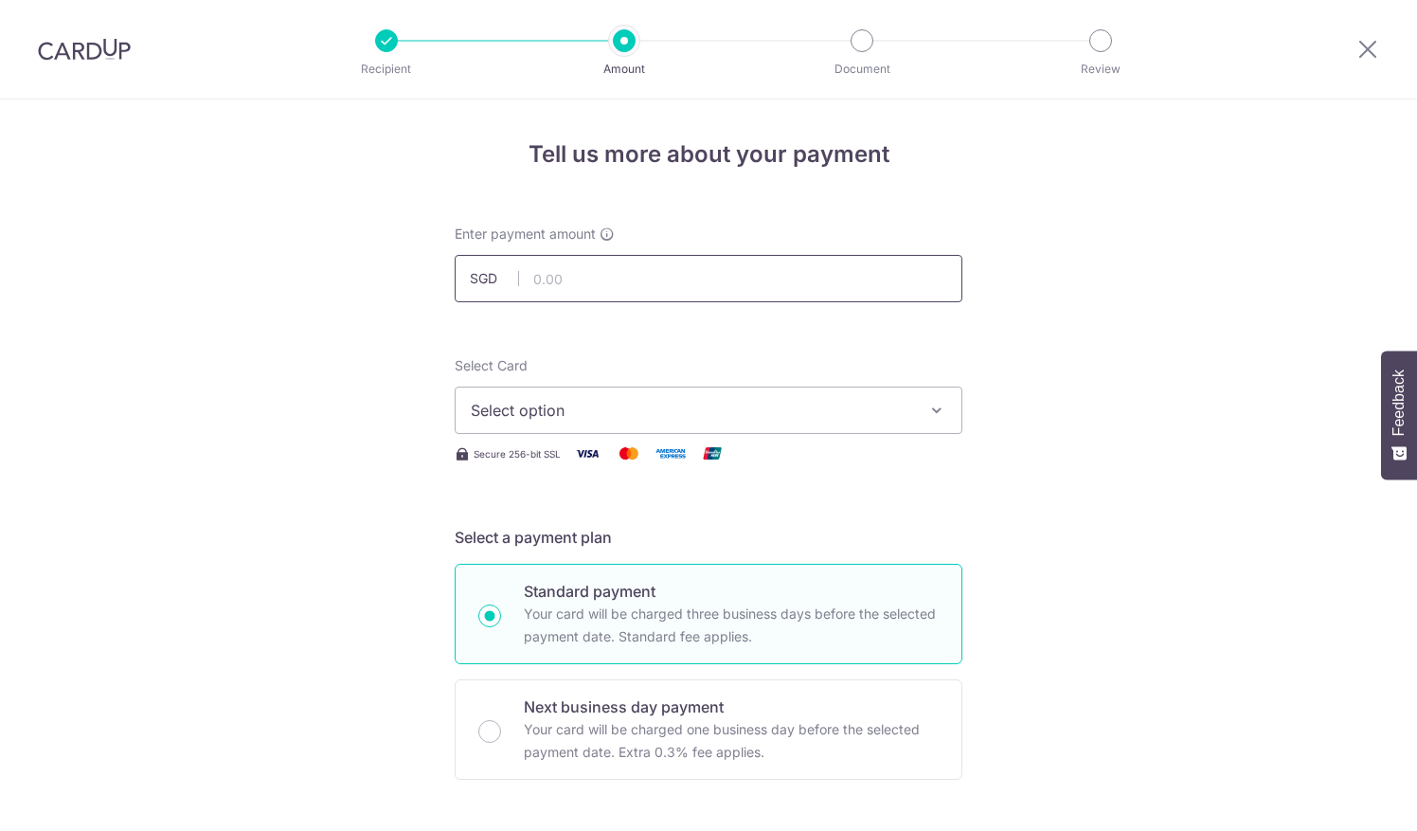
click at [711, 282] on input "text" at bounding box center [709, 278] width 508 height 47
type input "238.35"
click at [544, 419] on span "Select option" at bounding box center [691, 410] width 441 height 23
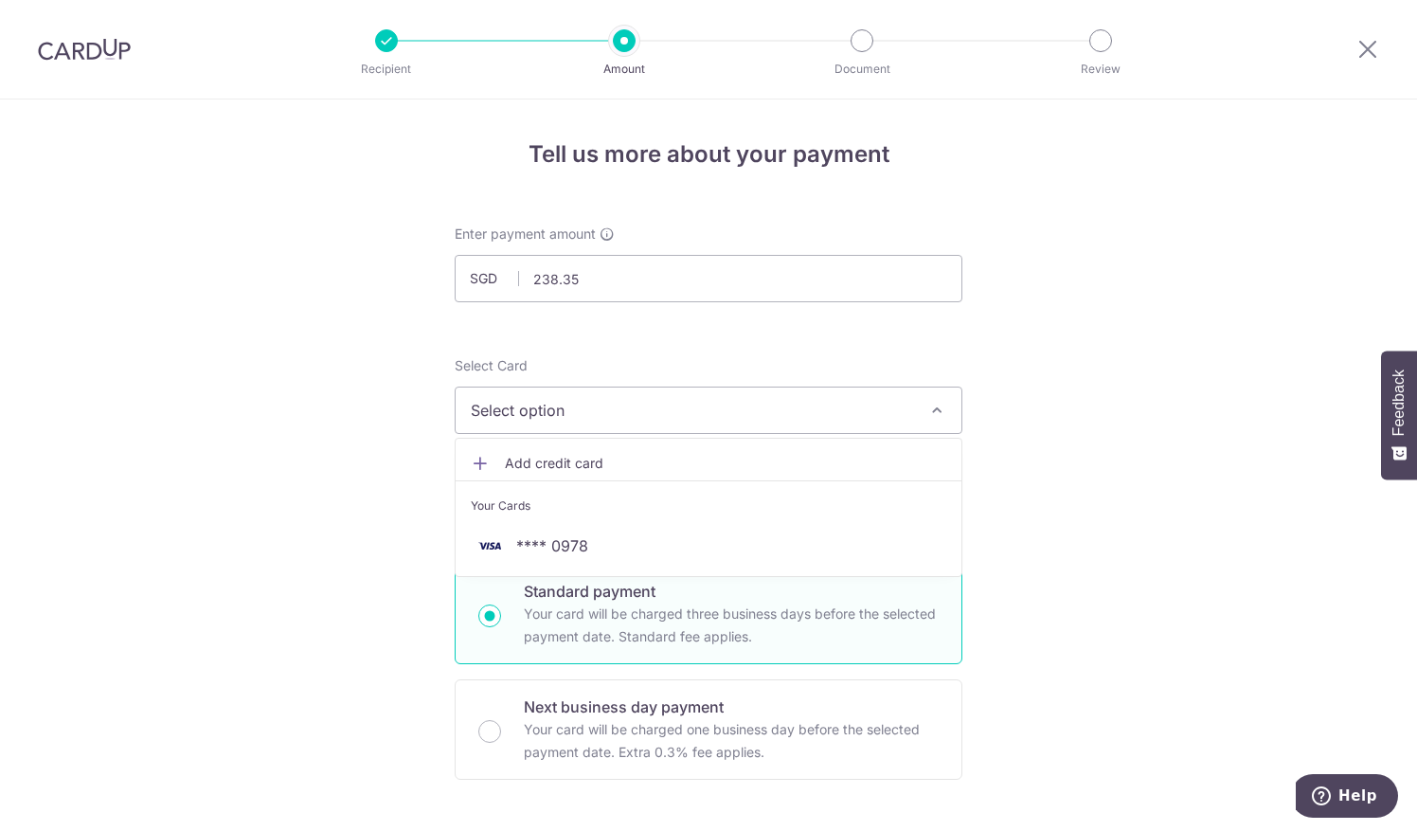
click at [571, 521] on li "Your Cards" at bounding box center [709, 501] width 506 height 43
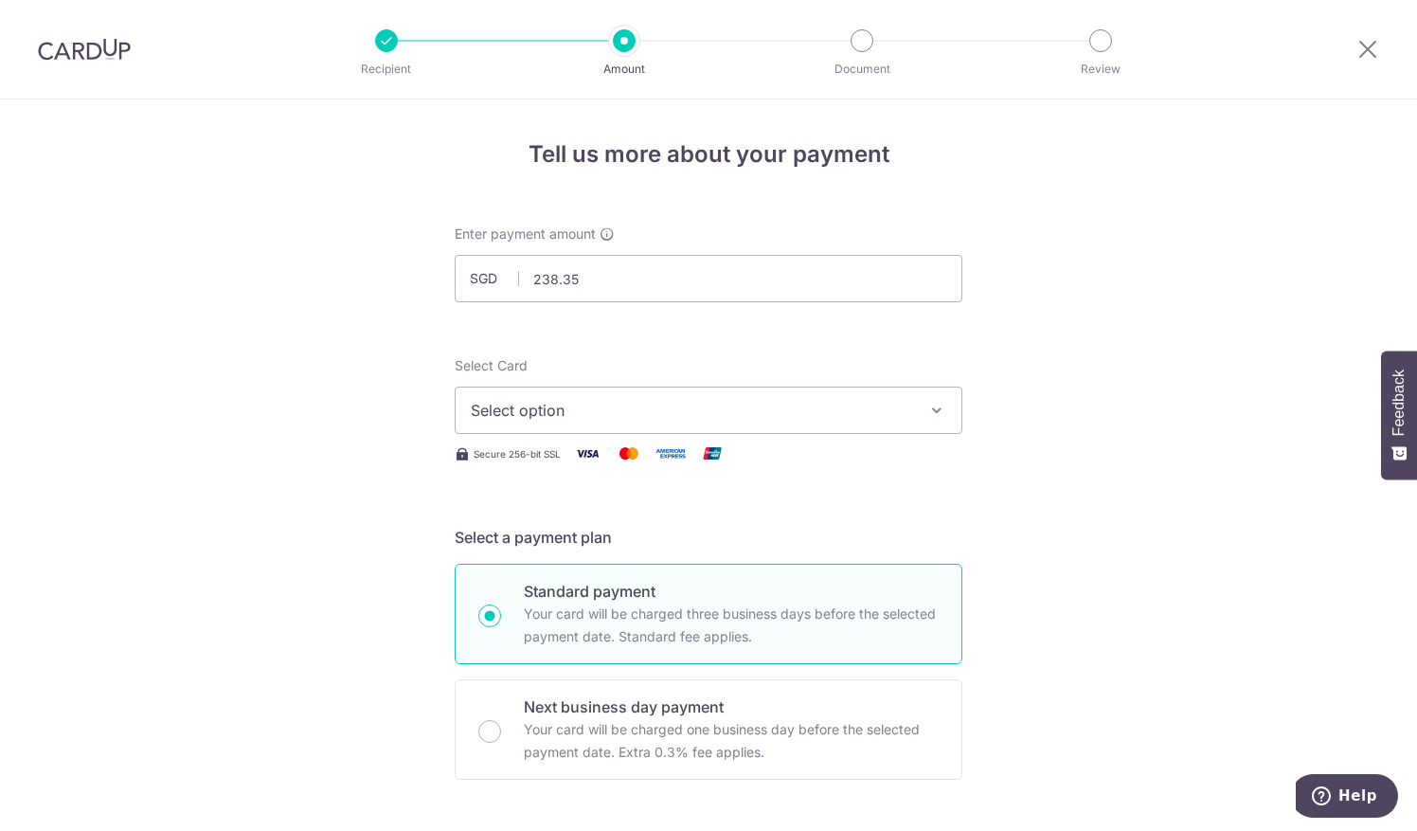
click at [671, 403] on span "Select option" at bounding box center [691, 410] width 441 height 23
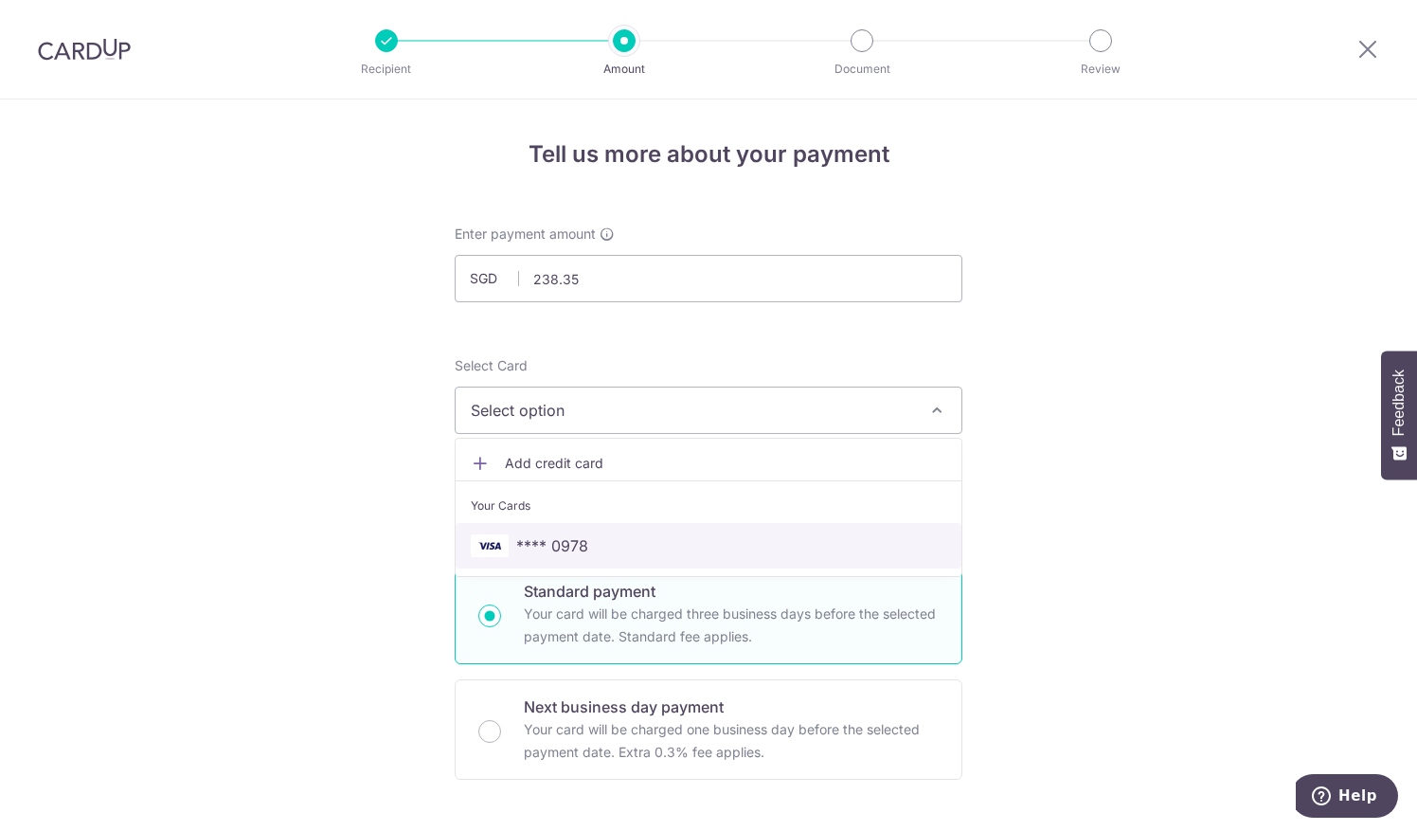
click at [549, 545] on span "**** 0978" at bounding box center [552, 545] width 72 height 23
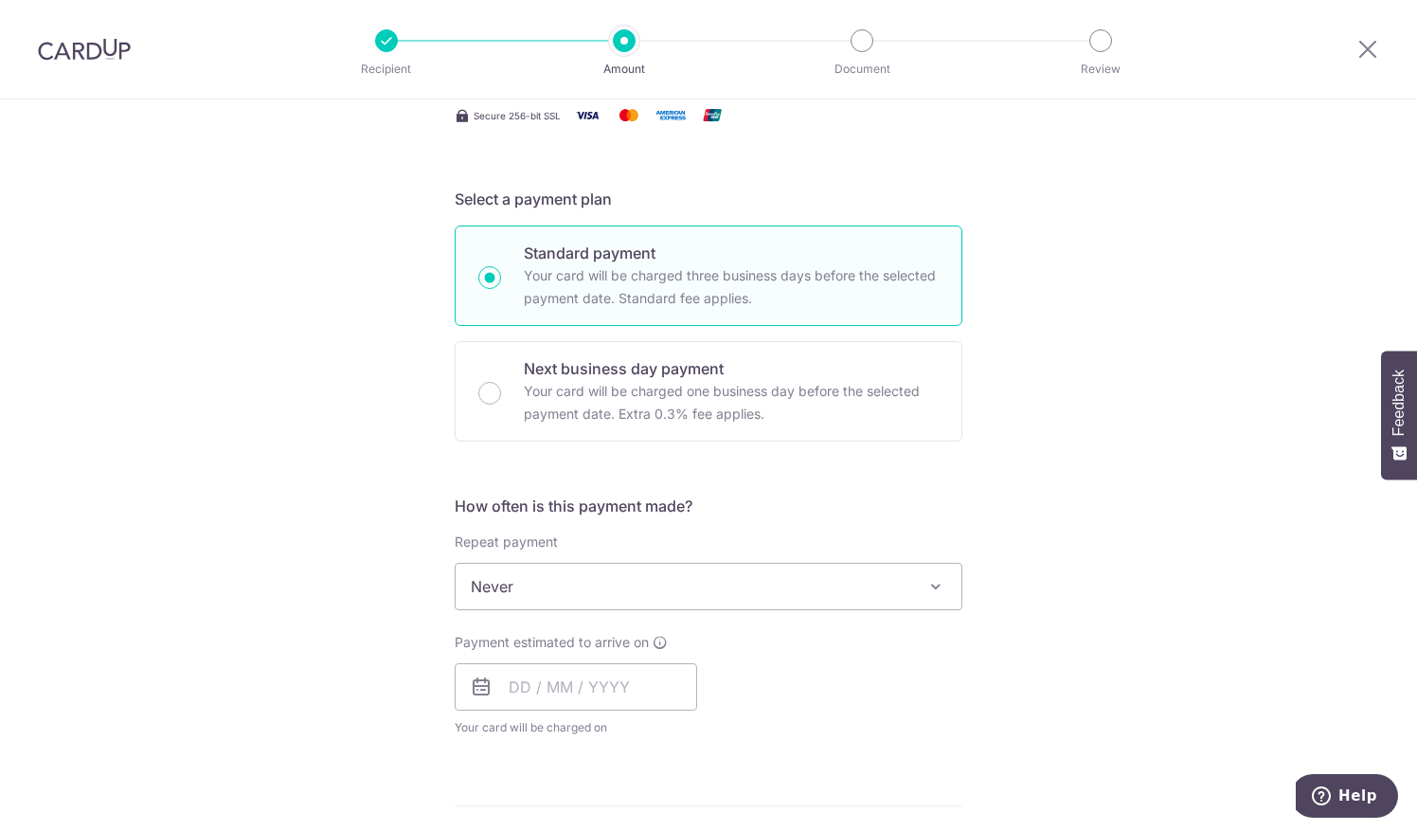
scroll to position [358, 0]
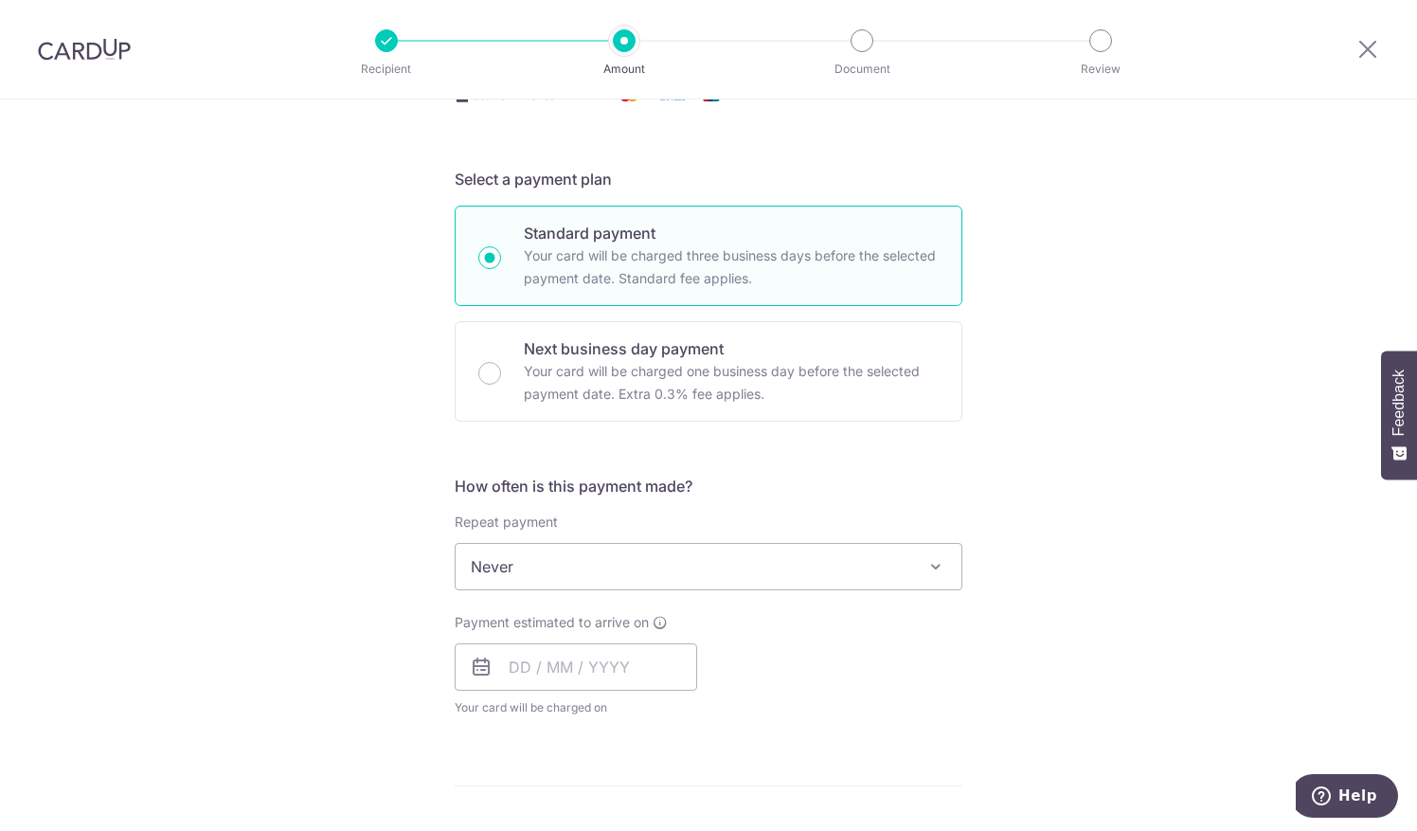
click at [642, 574] on span "Never" at bounding box center [709, 566] width 506 height 45
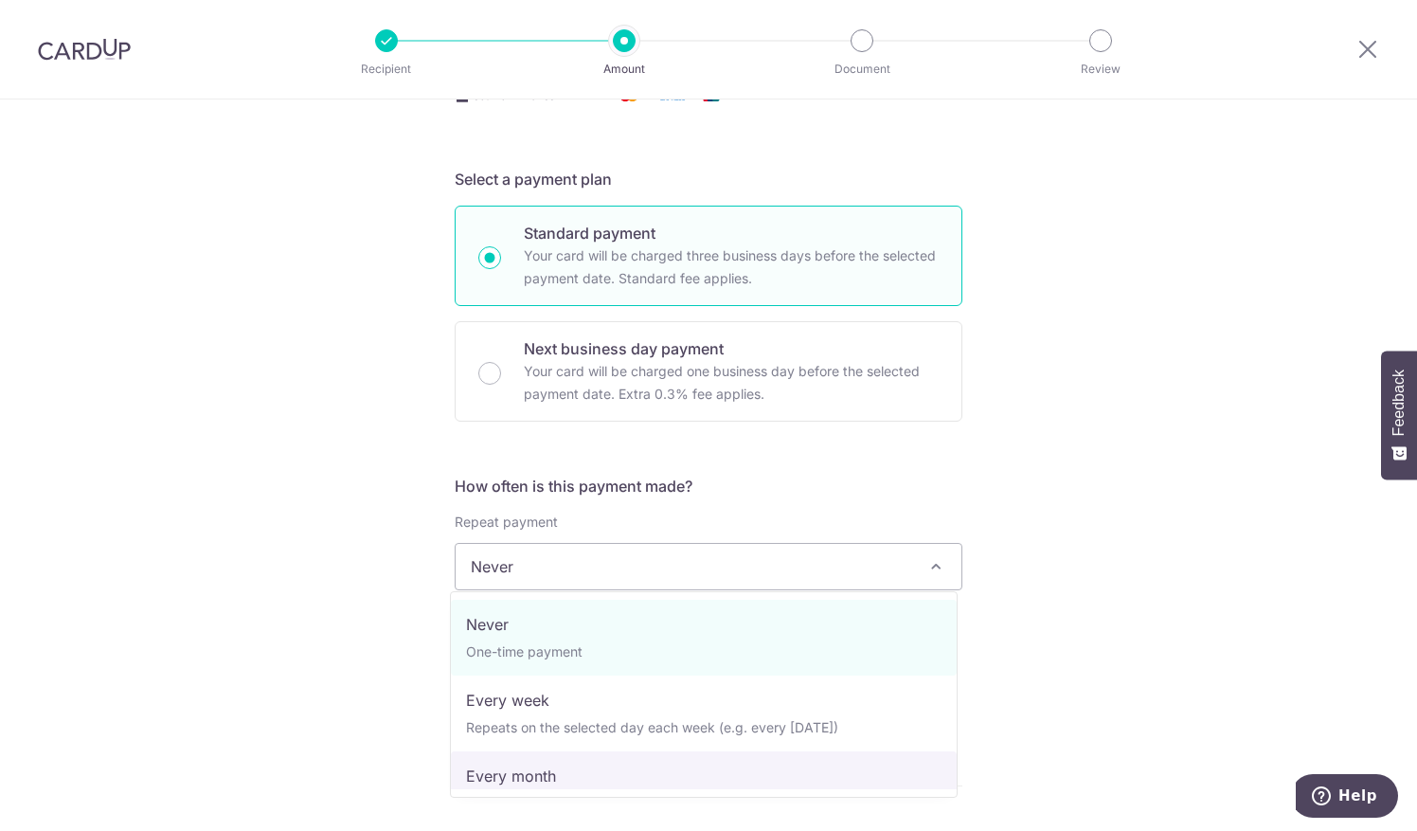
select select "3"
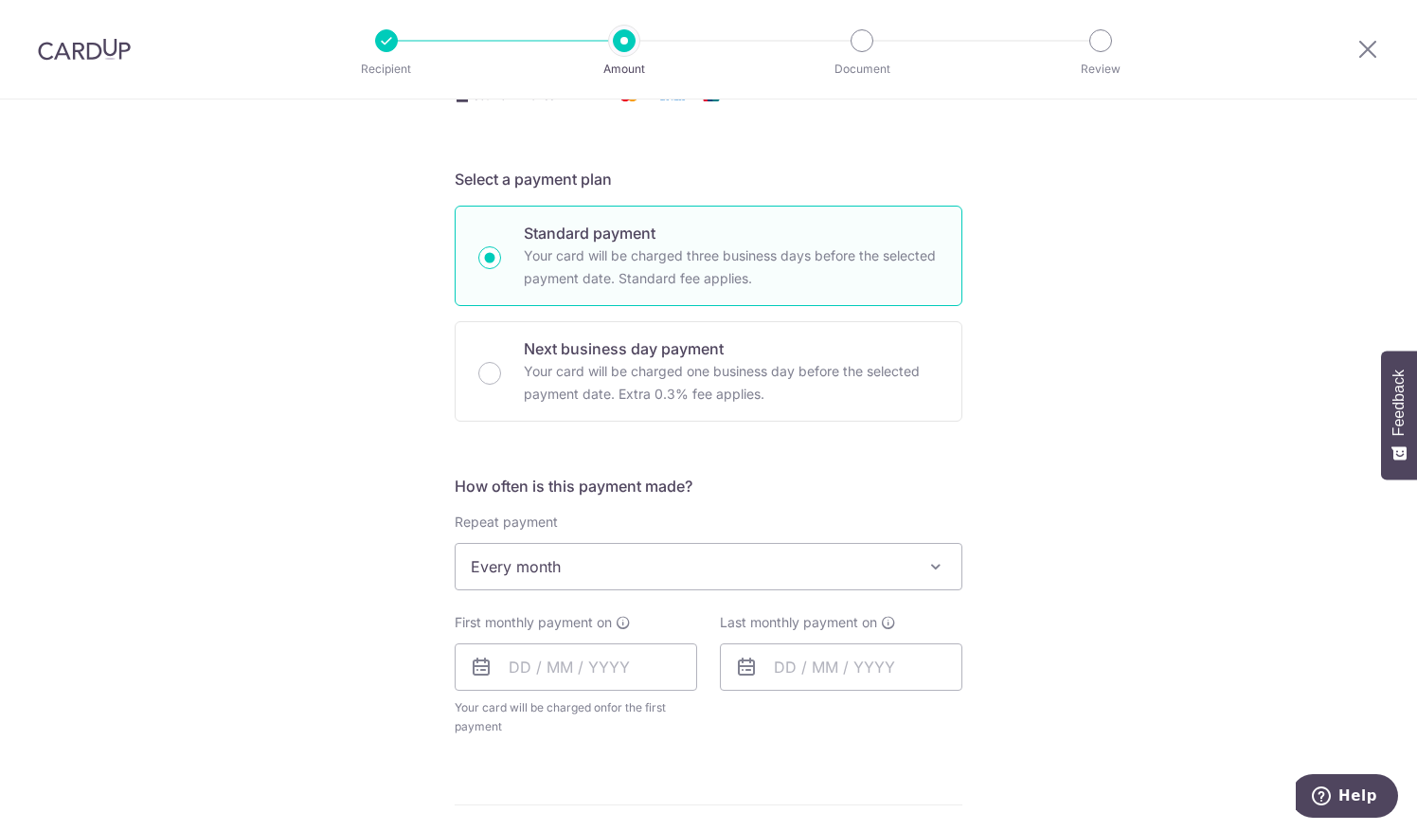
click at [1256, 663] on div "Tell us more about your payment Enter payment amount SGD 238.35 238.35 Select C…" at bounding box center [708, 607] width 1417 height 1732
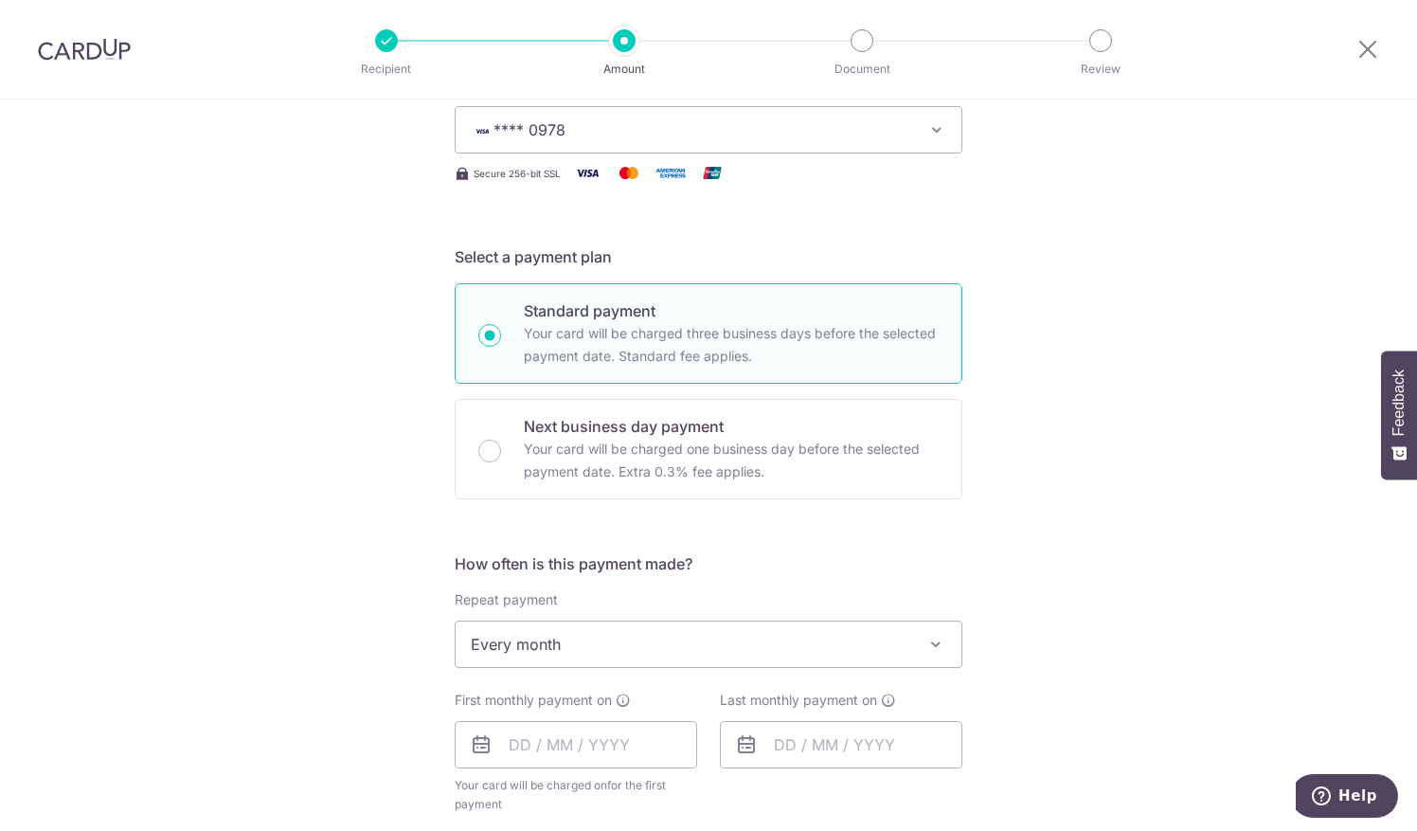
scroll to position [0, 0]
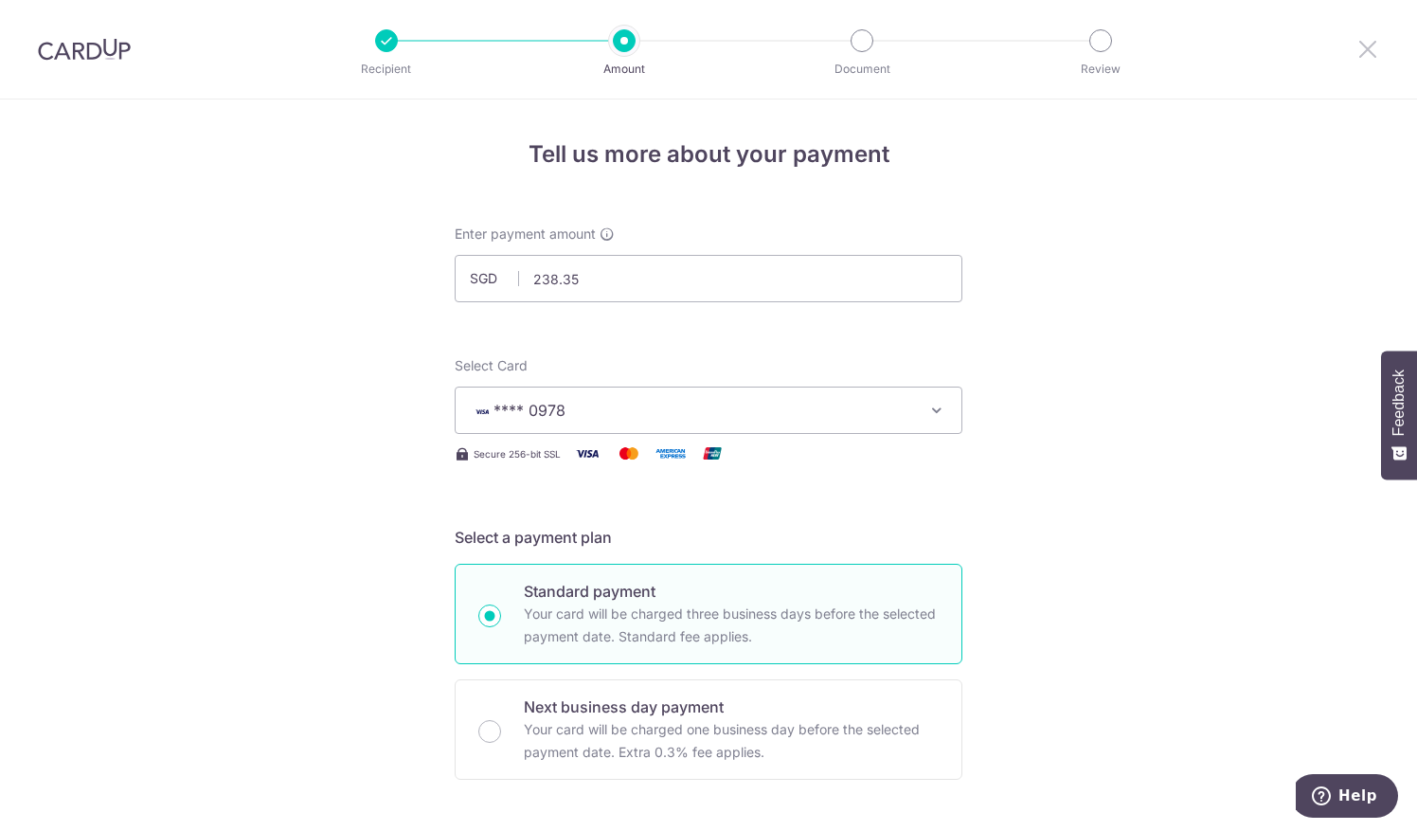
drag, startPoint x: 1371, startPoint y: 45, endPoint x: 814, endPoint y: 94, distance: 559.0
click at [1371, 45] on icon at bounding box center [1367, 49] width 23 height 24
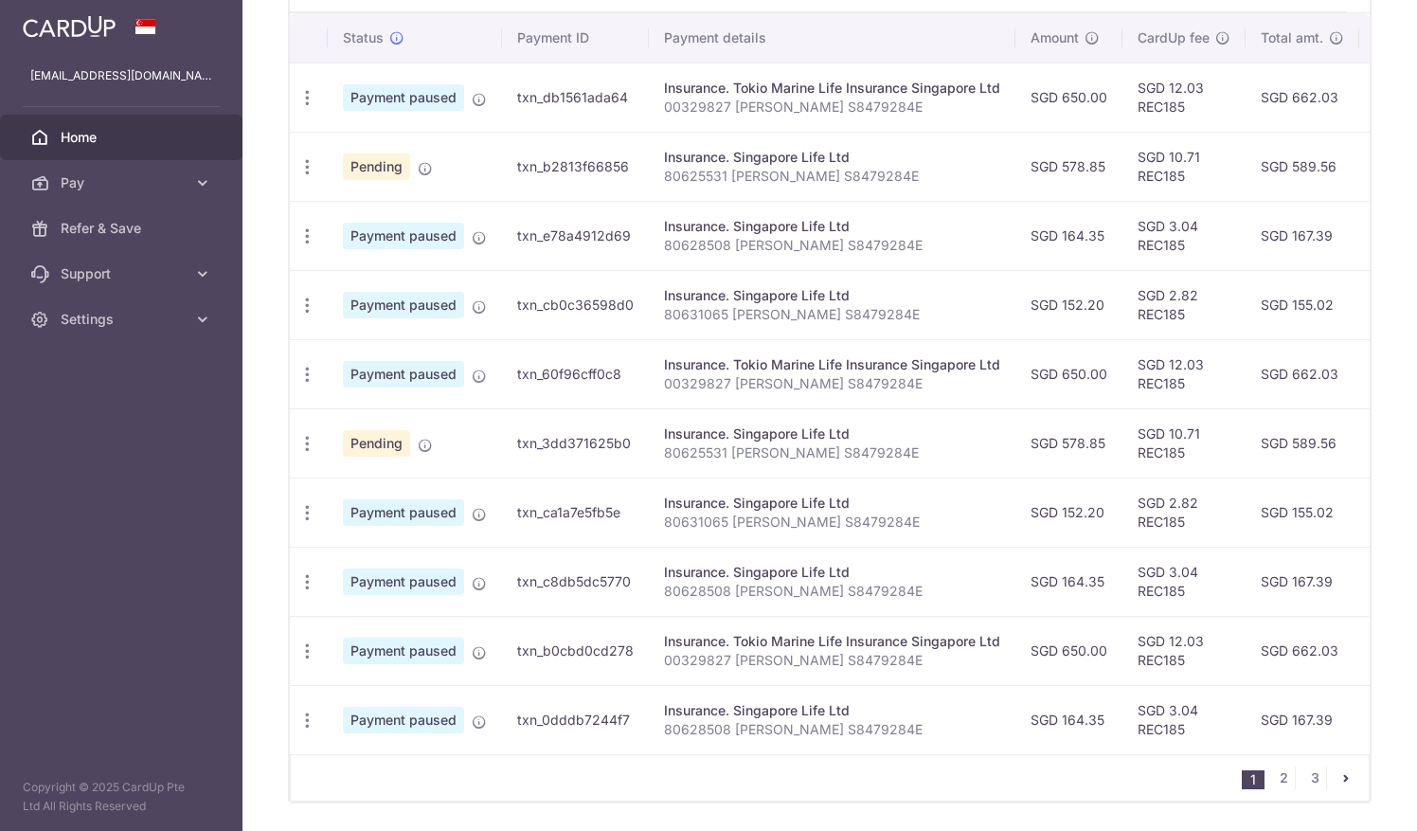
scroll to position [611, 0]
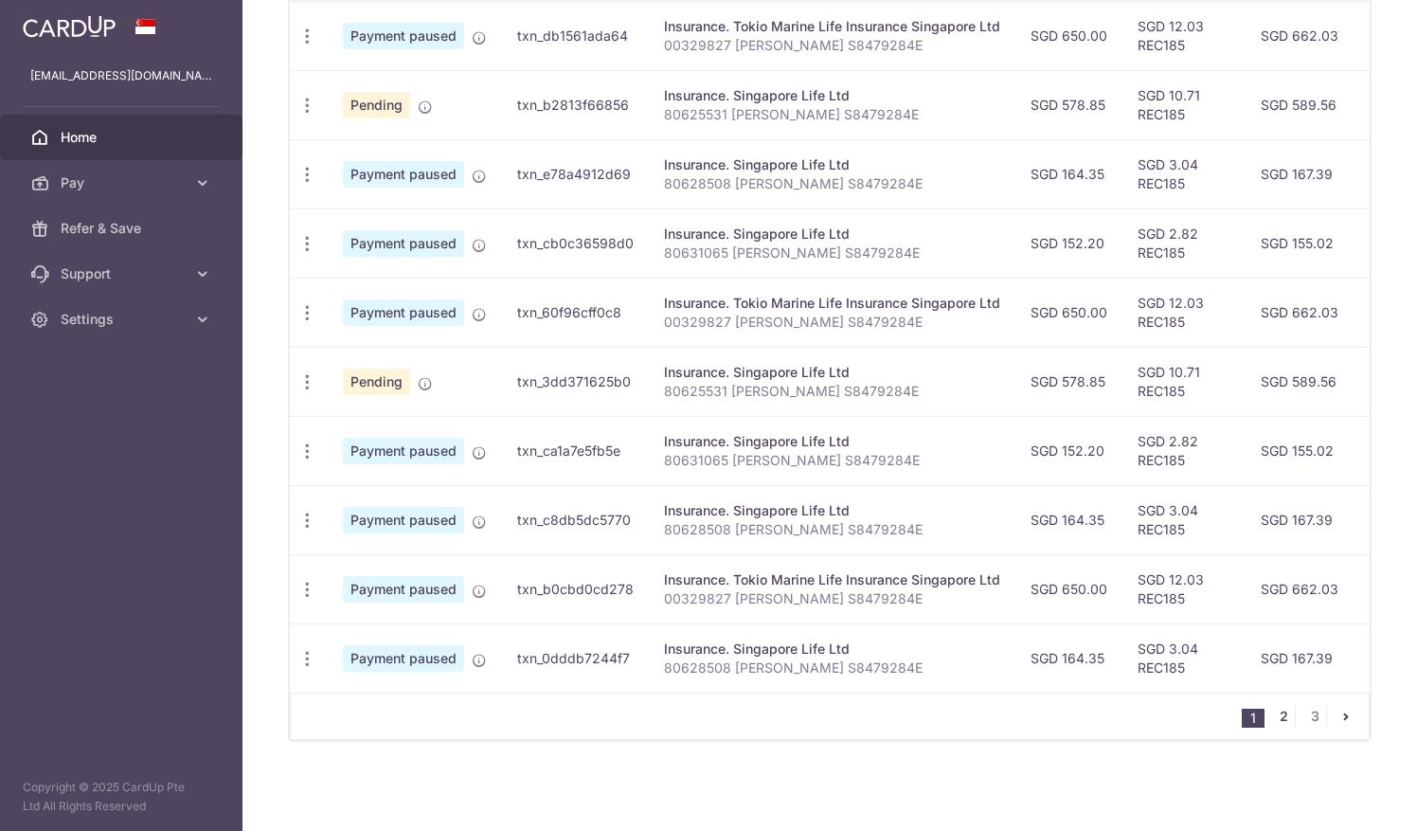
click at [1280, 724] on link "2" at bounding box center [1283, 716] width 23 height 23
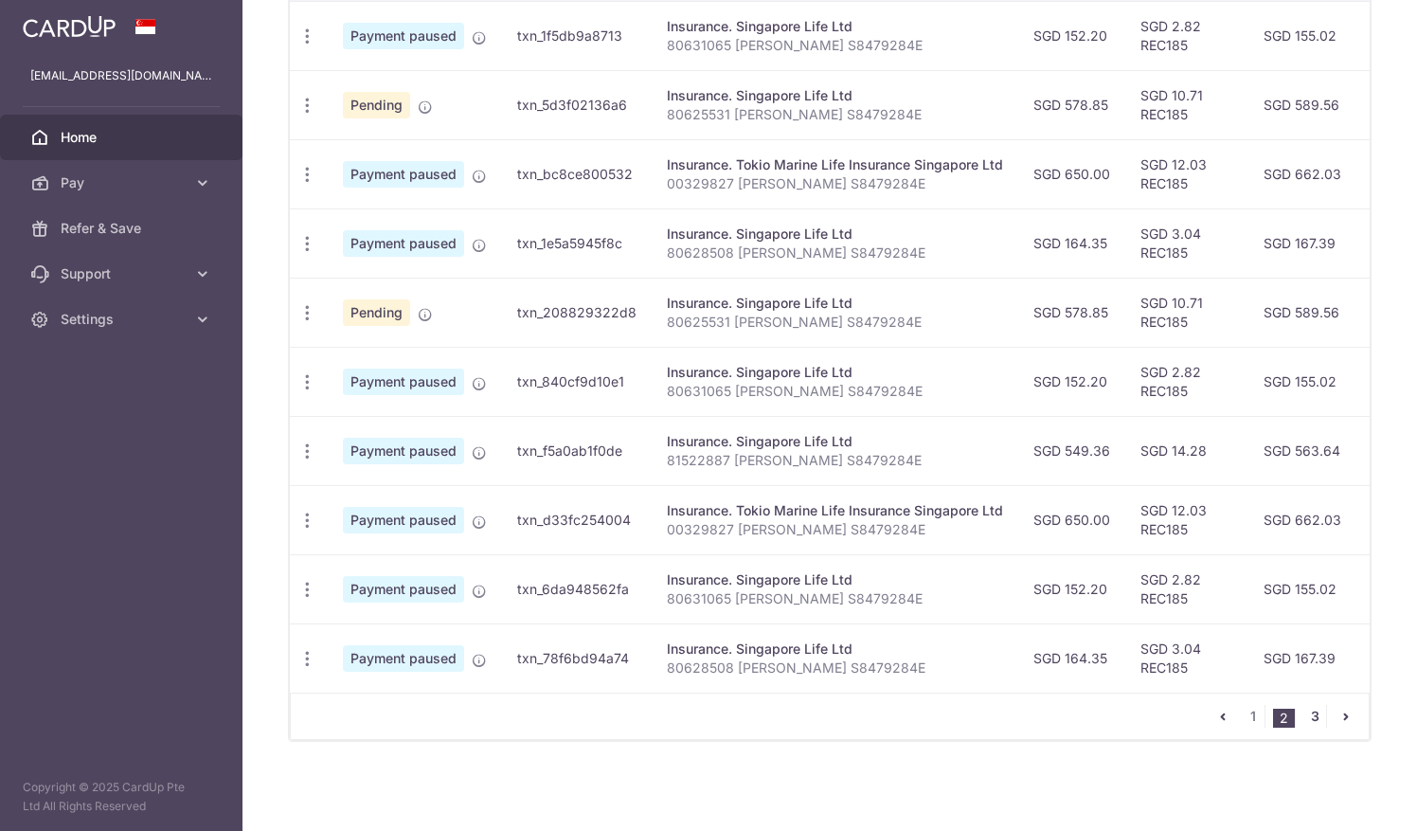
click at [1315, 716] on link "3" at bounding box center [1314, 716] width 23 height 23
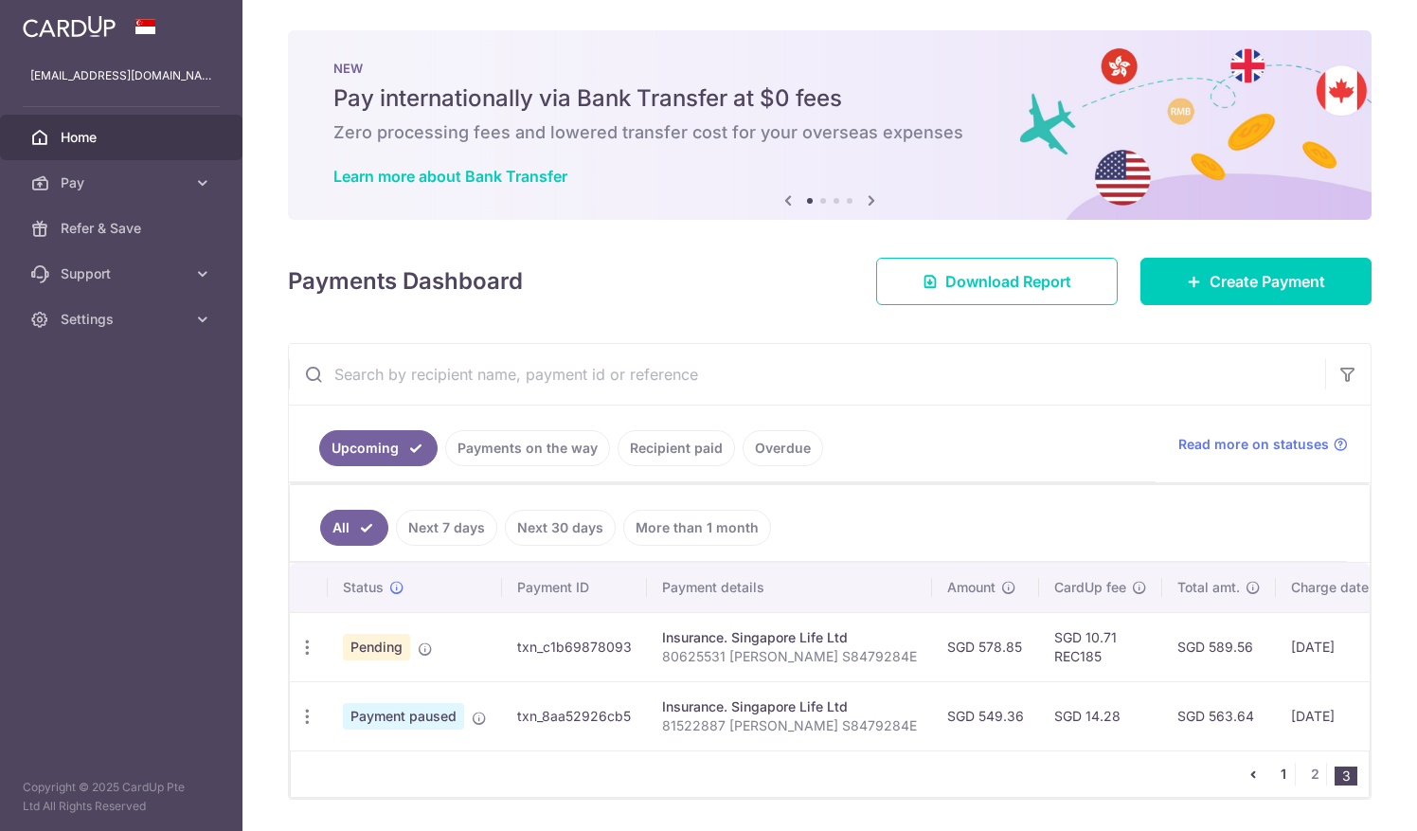
click at [1283, 775] on link "1" at bounding box center [1283, 773] width 23 height 23
